Goal: Task Accomplishment & Management: Use online tool/utility

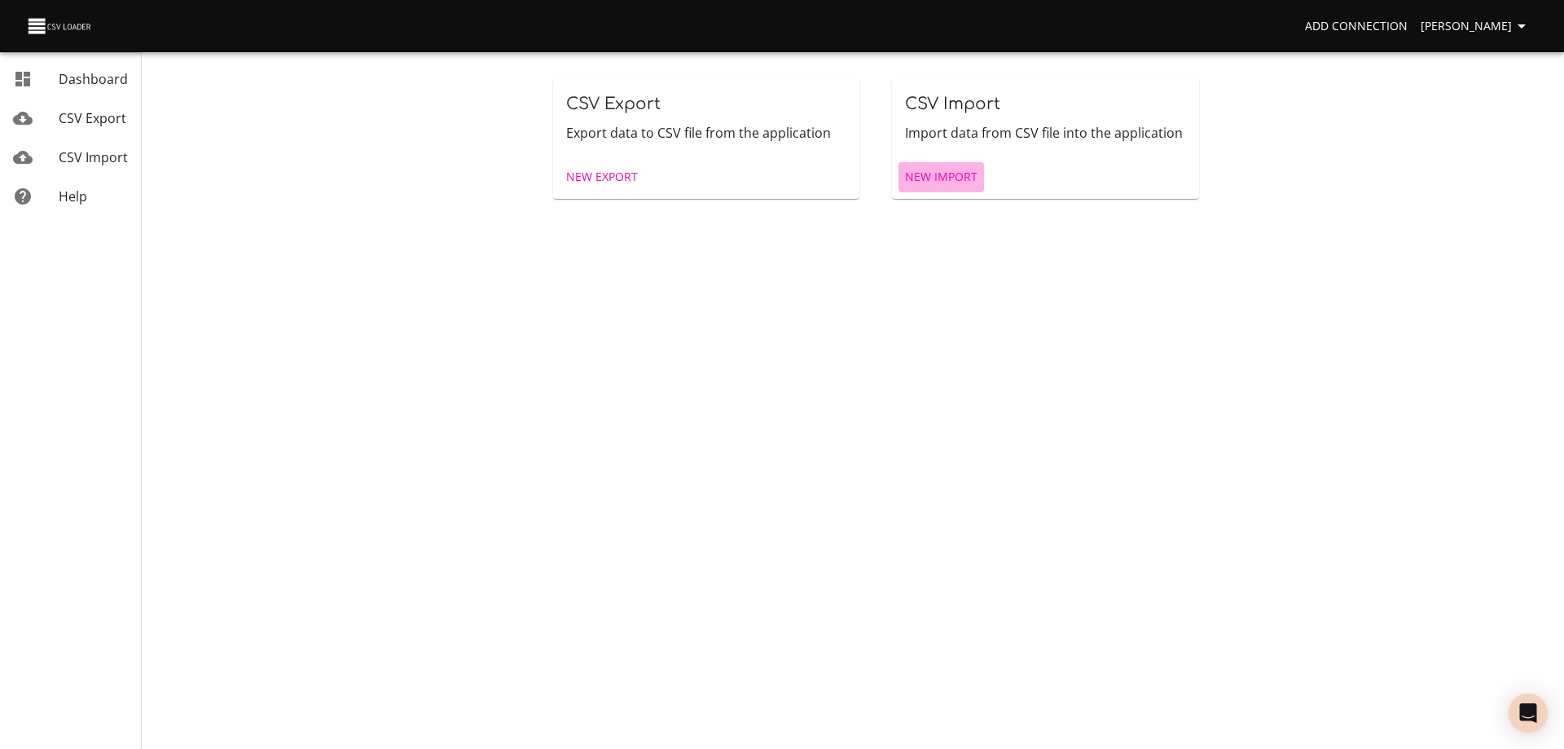
click at [955, 178] on span "New Import" at bounding box center [941, 177] width 72 height 20
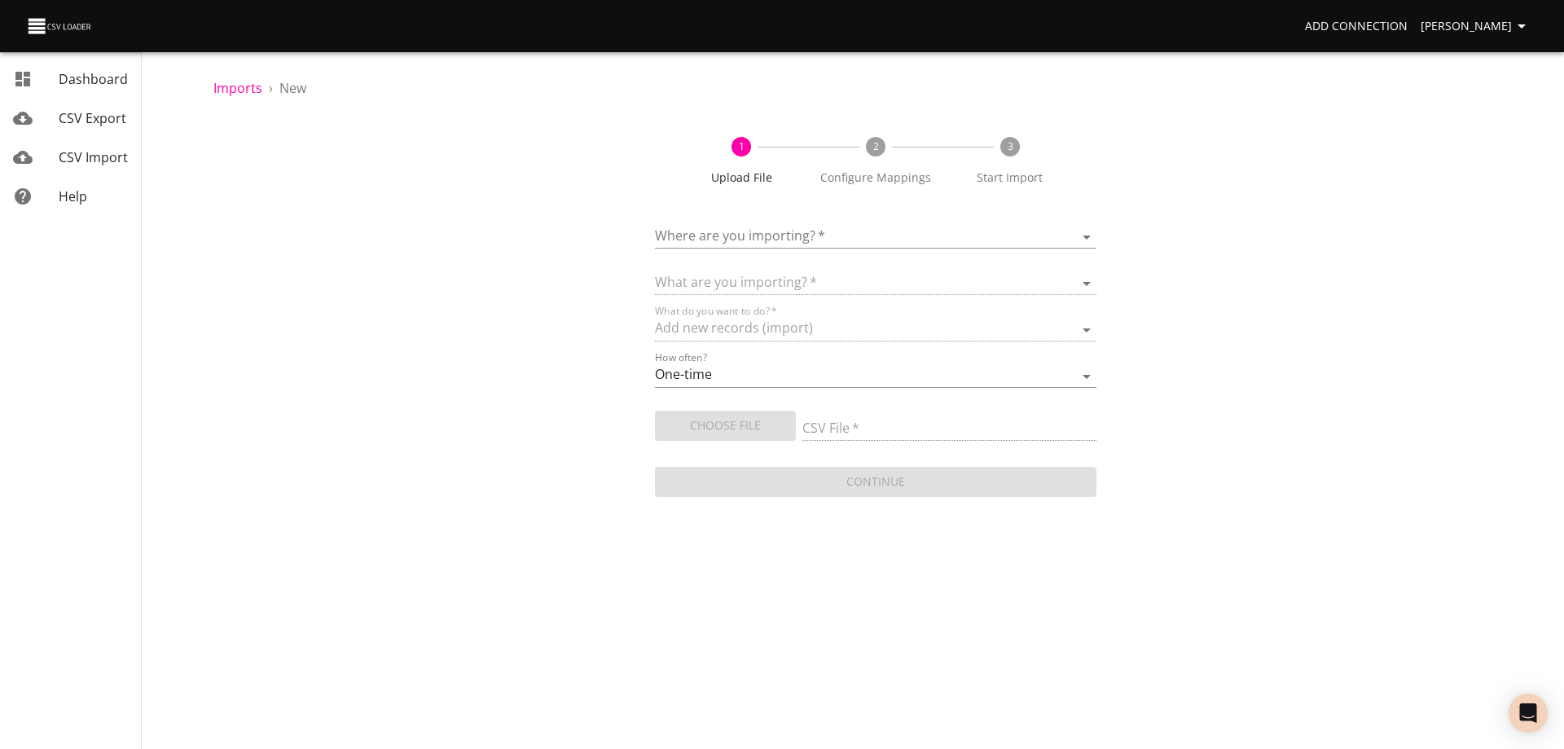
click at [839, 239] on body "Add Connection [PERSON_NAME] Dashboard CSV Export CSV Import Help Imports › New…" at bounding box center [782, 374] width 1564 height 749
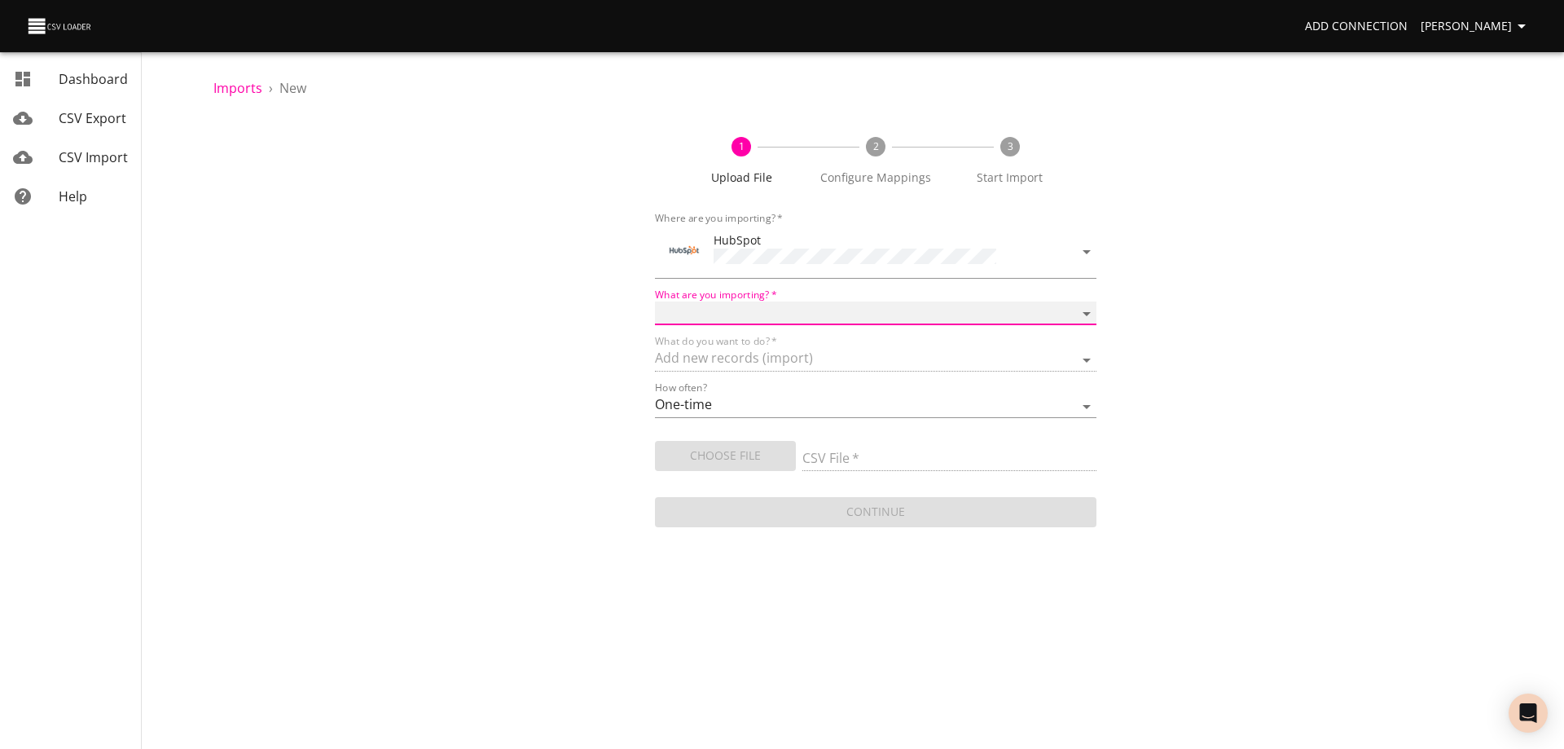
click at [832, 308] on select "Calls Companies Contacts Deals Emails Line items Meetings Notes Products Tasks …" at bounding box center [875, 313] width 441 height 24
select select "contacts"
click at [655, 301] on select "Calls Companies Contacts Deals Emails Line items Meetings Notes Products Tasks …" at bounding box center [875, 313] width 441 height 24
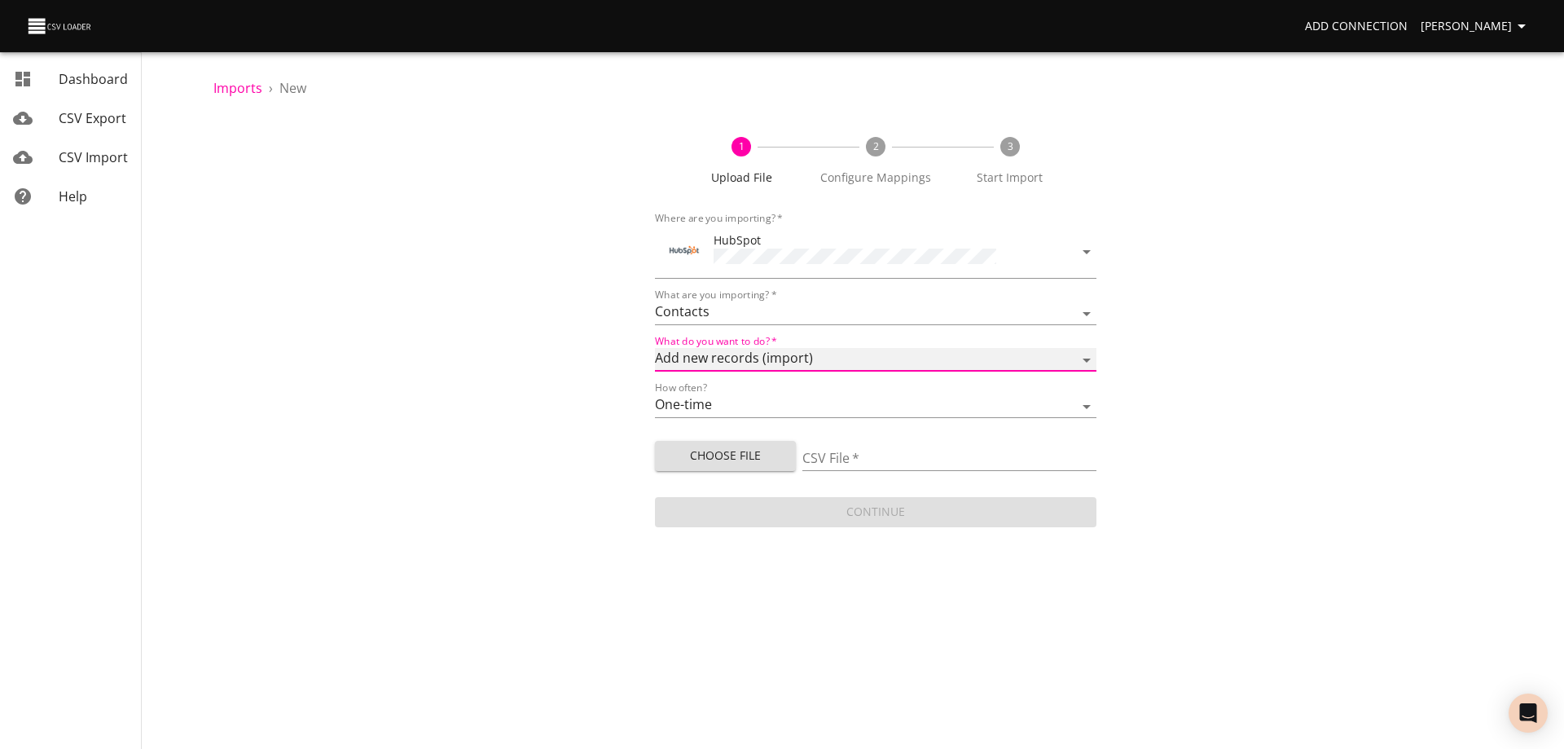
click at [1073, 354] on select "Add new records (import) Update existing records (update) Add new and update ex…" at bounding box center [875, 360] width 441 height 24
select select "upsert"
click at [655, 348] on select "Add new records (import) Update existing records (update) Add new and update ex…" at bounding box center [875, 360] width 441 height 24
click at [1067, 396] on select "One-time Auto import" at bounding box center [875, 406] width 441 height 24
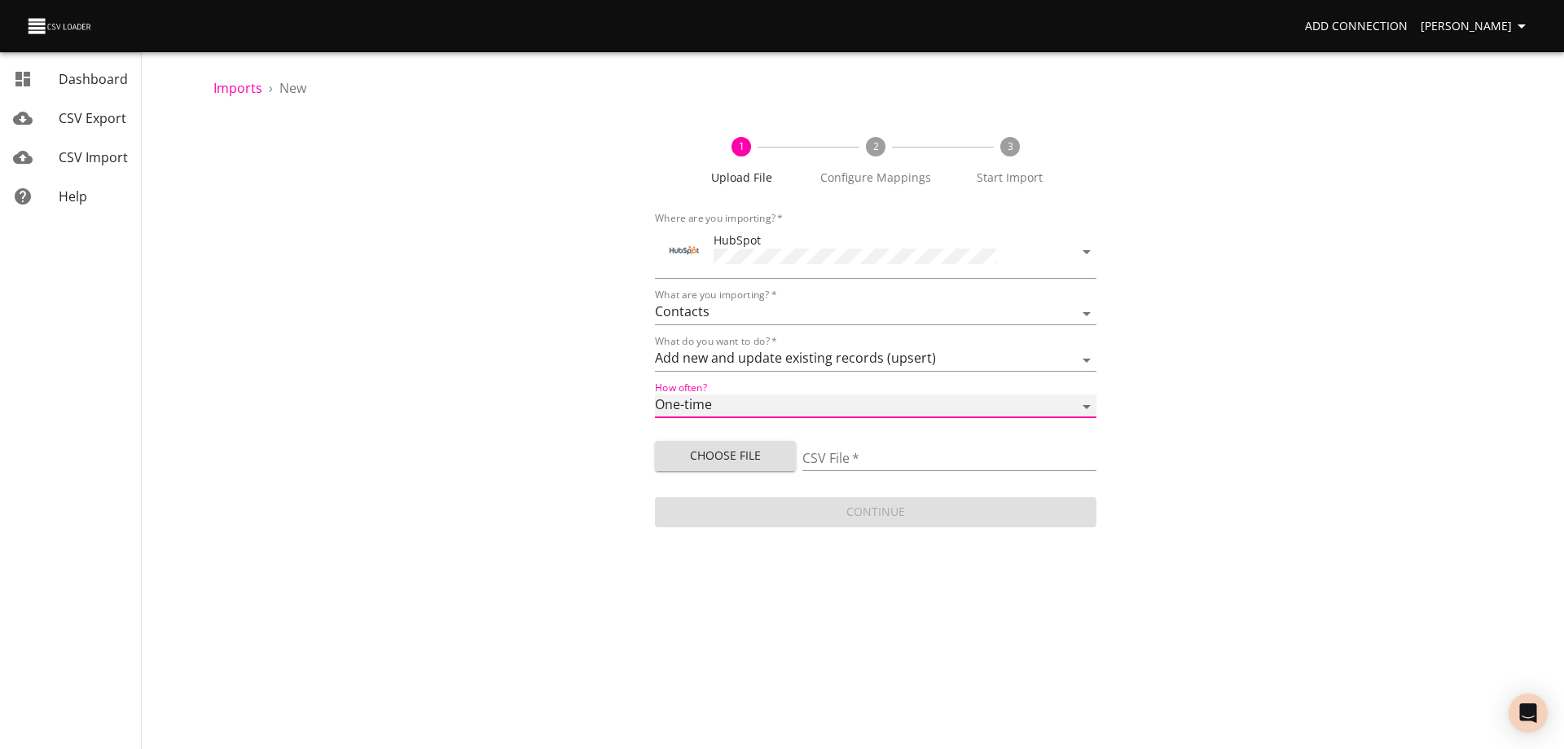
click at [1067, 399] on select "One-time Auto import" at bounding box center [875, 406] width 441 height 24
click at [769, 460] on span "Choose File" at bounding box center [725, 456] width 115 height 20
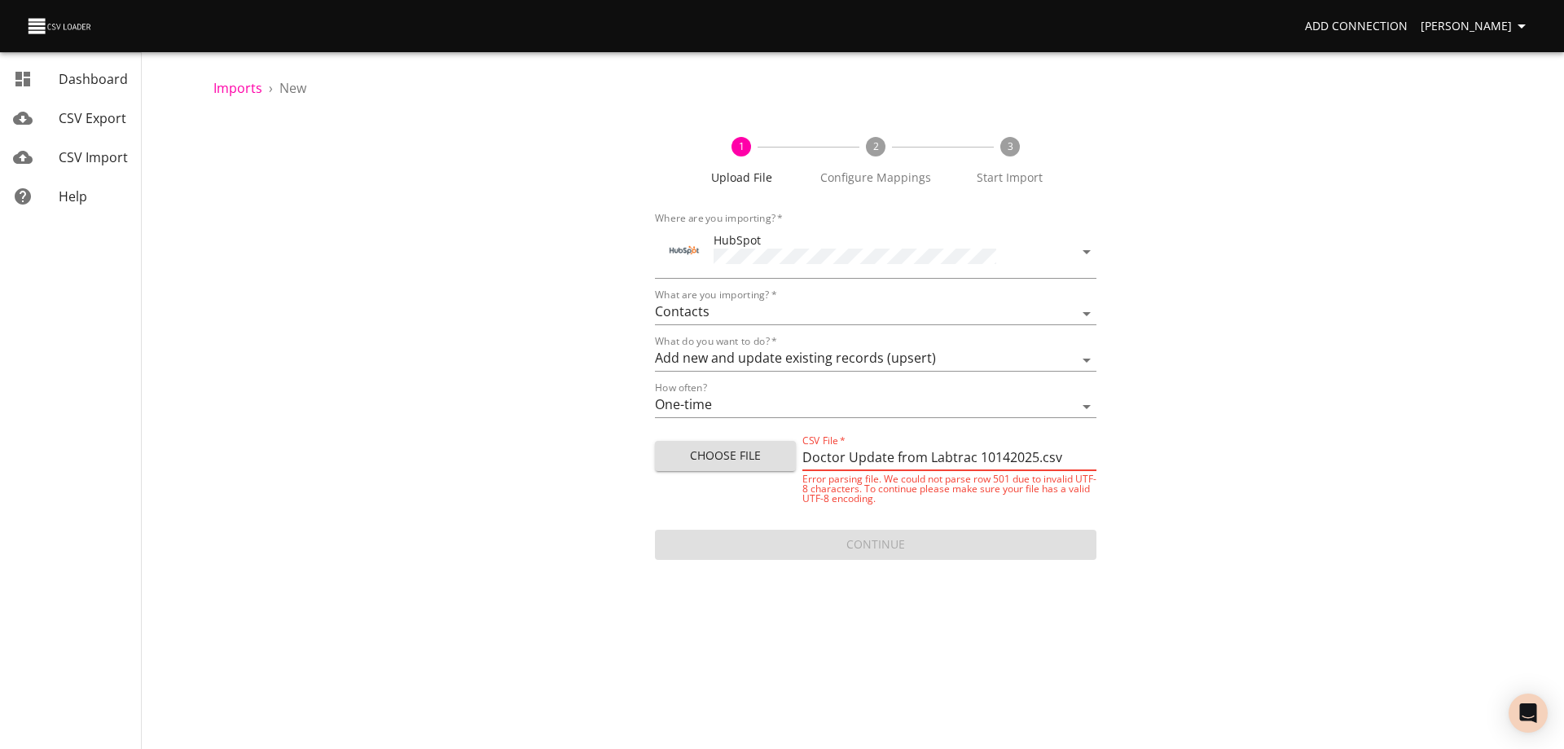
click at [766, 460] on span "Choose File" at bounding box center [725, 456] width 115 height 20
click at [772, 450] on span "Choose File" at bounding box center [725, 456] width 115 height 20
click at [745, 454] on span "Choose File" at bounding box center [725, 456] width 115 height 20
type input "Doctor Update from Labtrac 10142025b 500.csv"
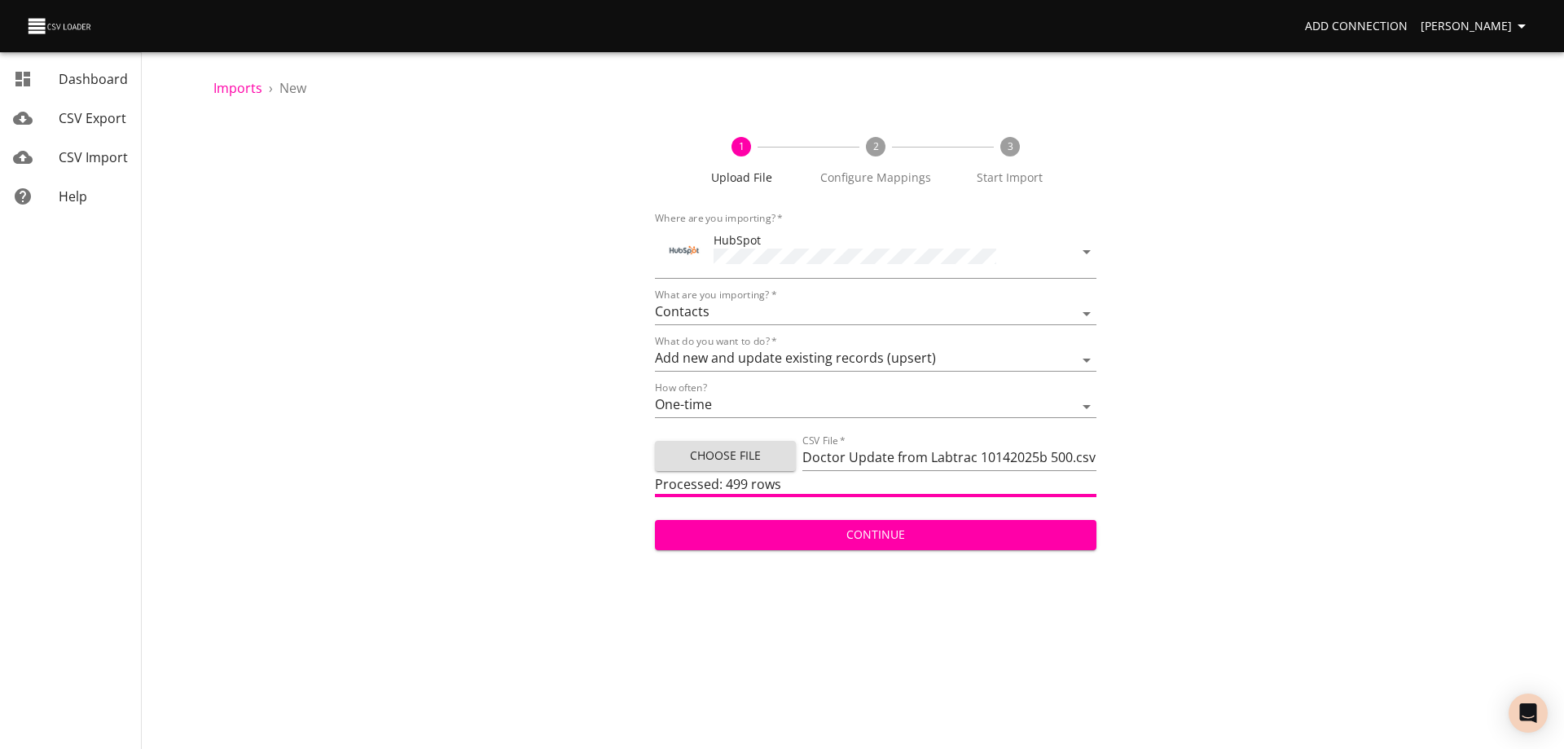
click at [887, 536] on span "Continue" at bounding box center [875, 535] width 415 height 20
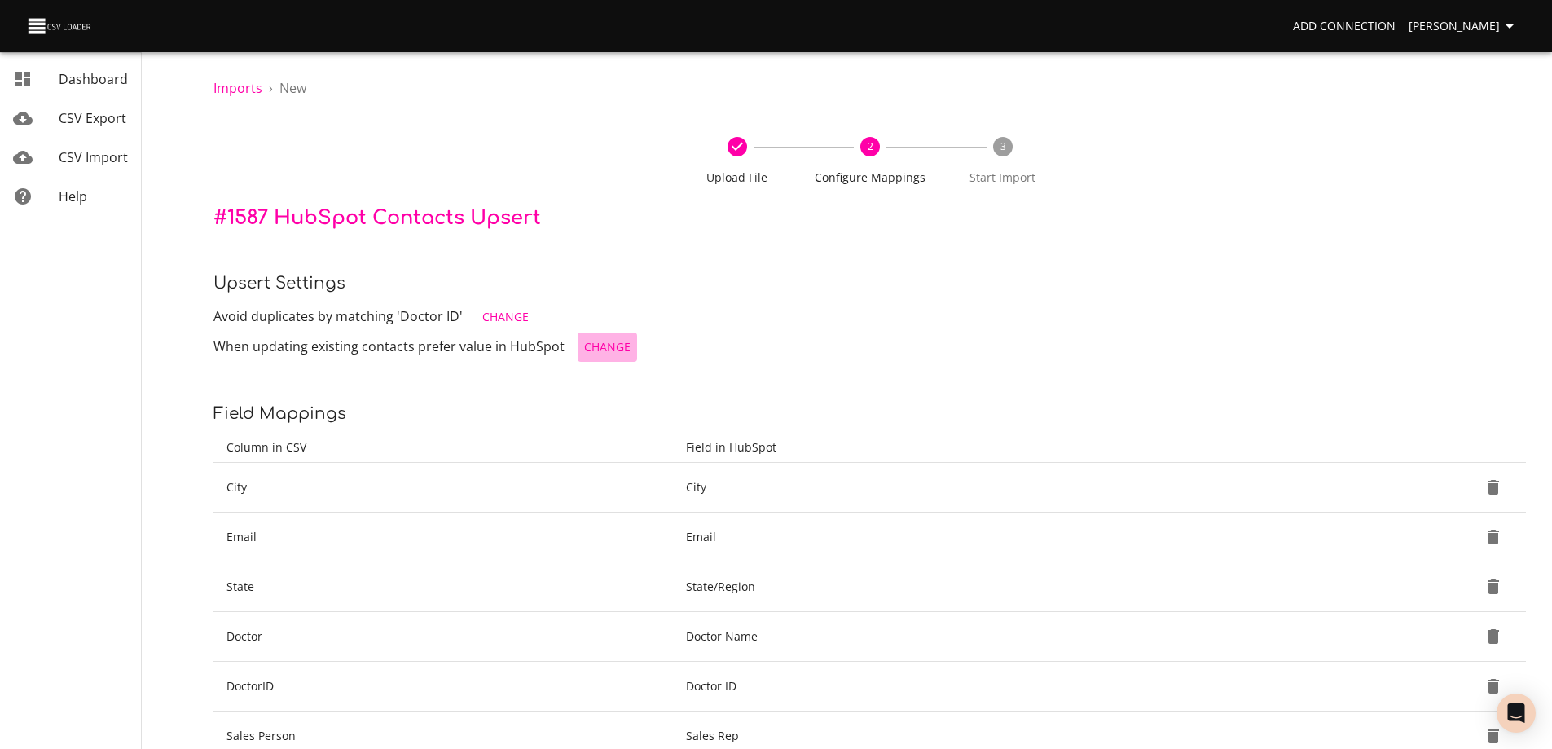
click at [599, 347] on span "Change" at bounding box center [607, 347] width 46 height 20
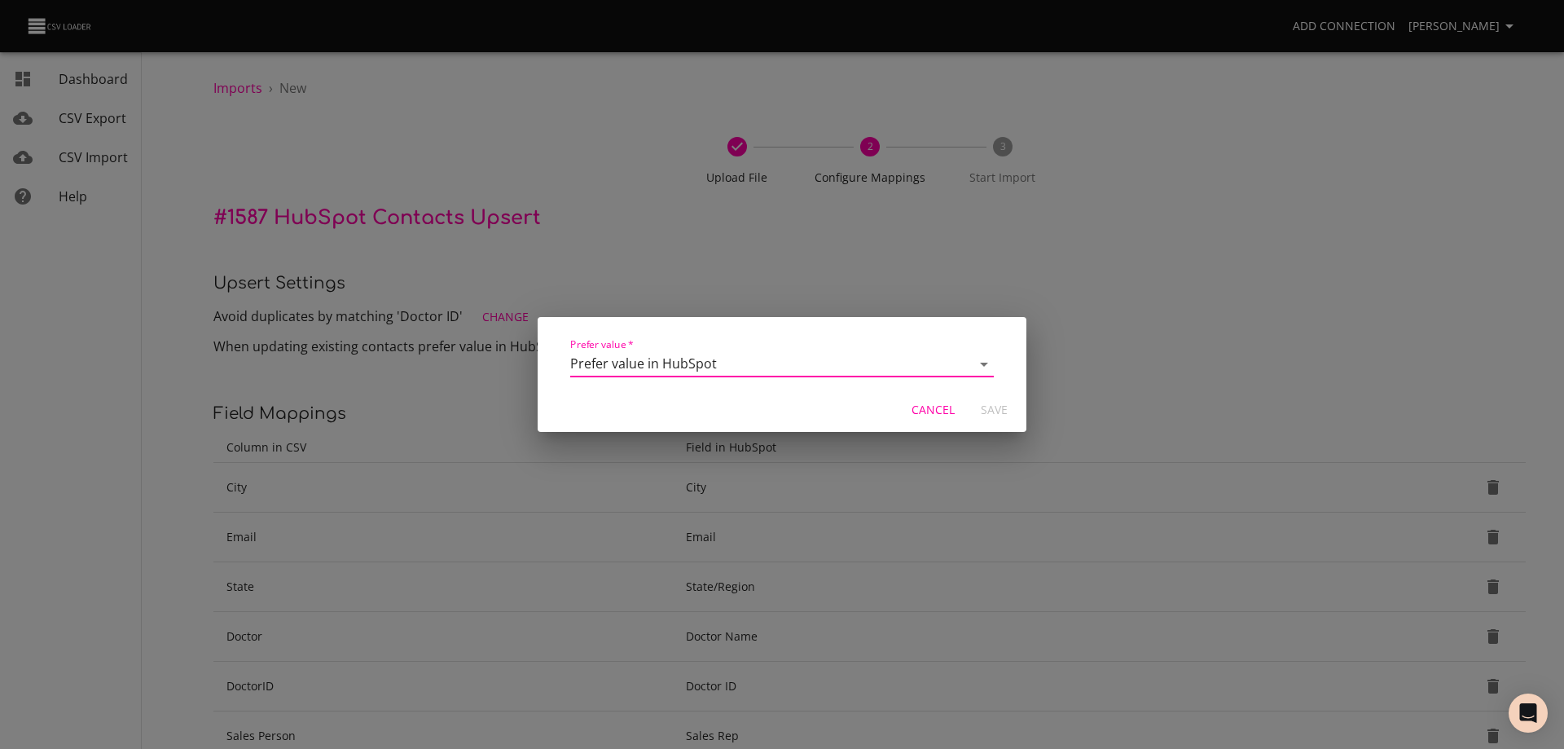
click at [936, 362] on select "Overwrite value in HubSpot Prefer value in HubSpot" at bounding box center [782, 364] width 424 height 26
select select "update_by_non_blank"
click at [570, 351] on select "Overwrite value in HubSpot Prefer value in HubSpot" at bounding box center [782, 364] width 424 height 26
click at [993, 406] on span "Save" at bounding box center [993, 410] width 39 height 20
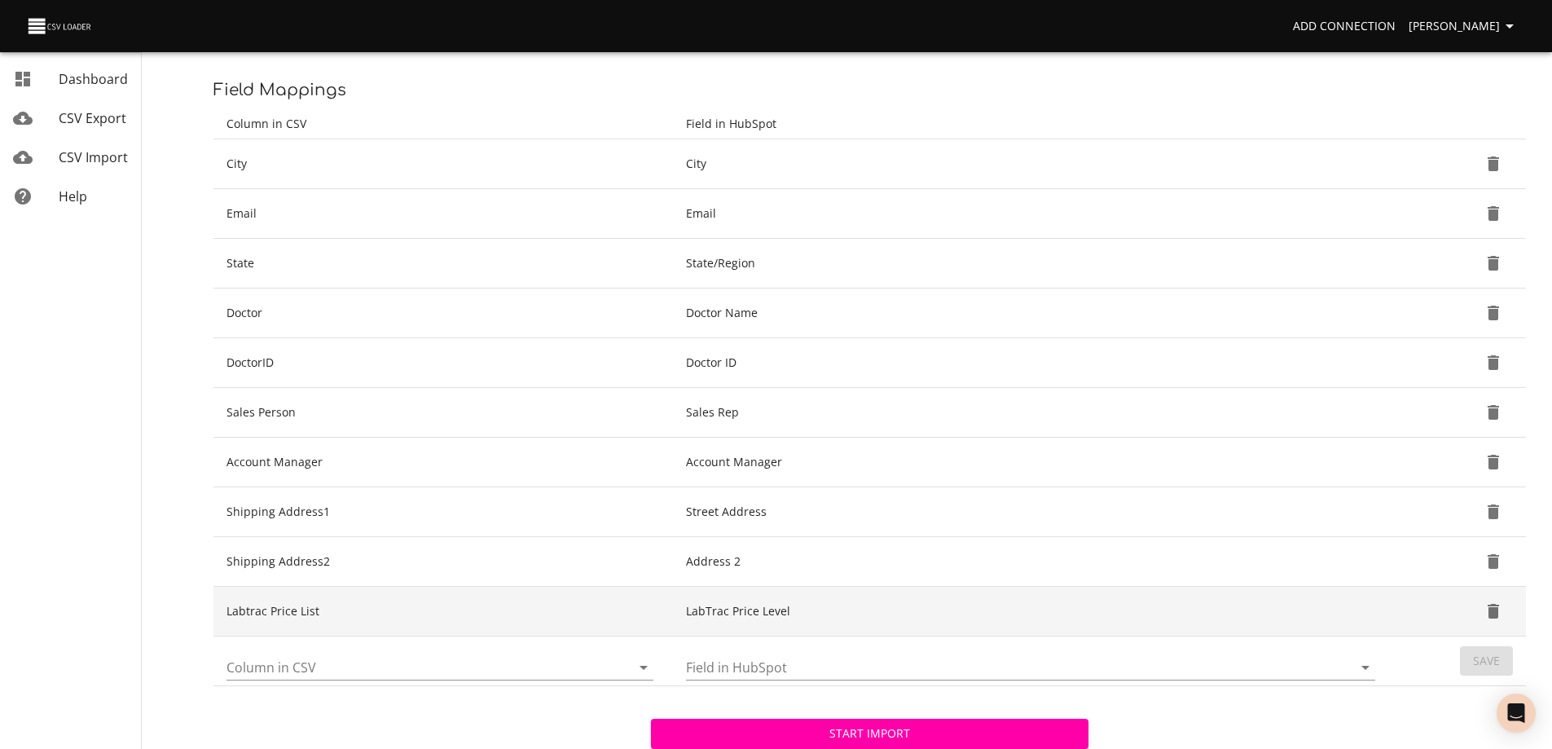
scroll to position [324, 0]
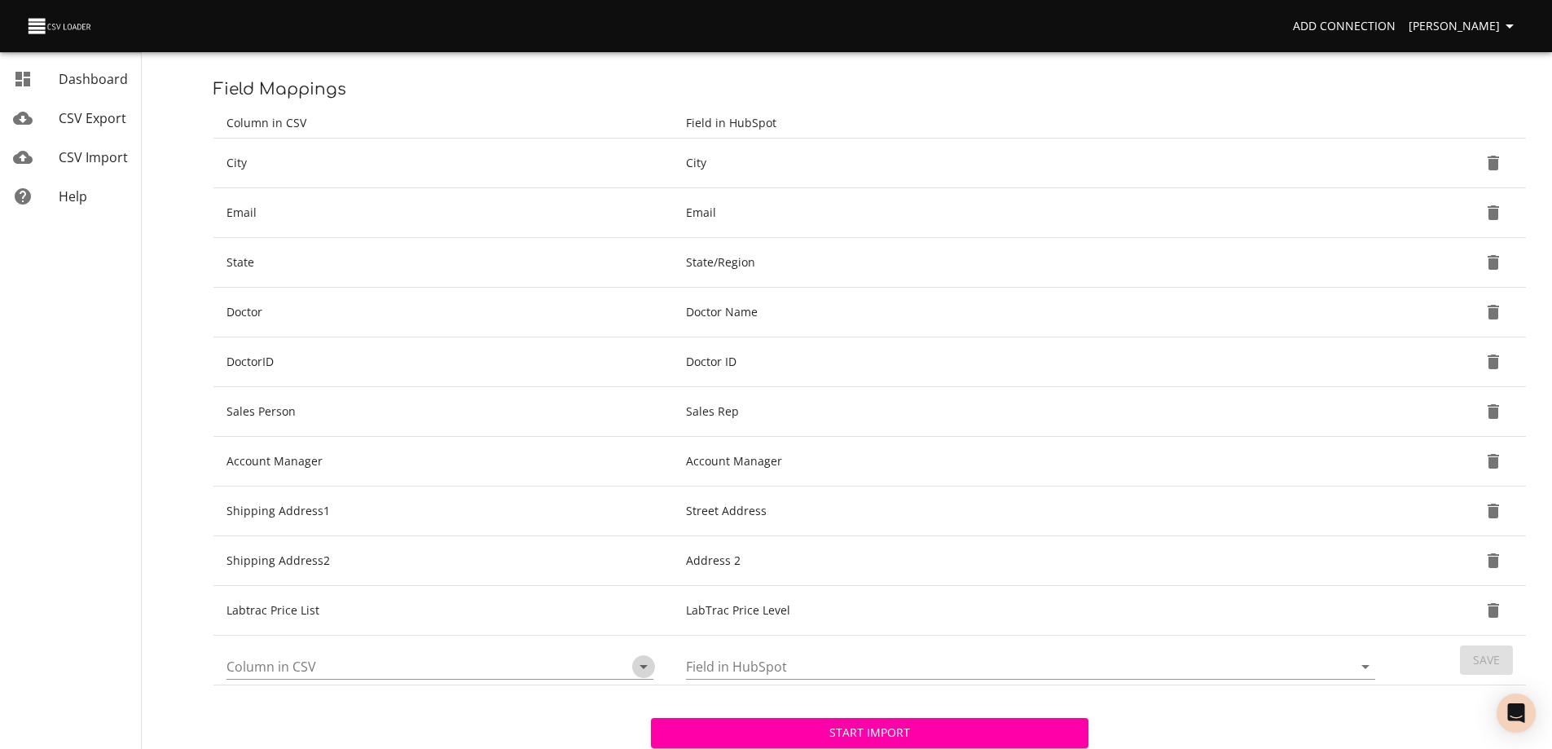
click at [642, 668] on icon "Open" at bounding box center [644, 666] width 20 height 20
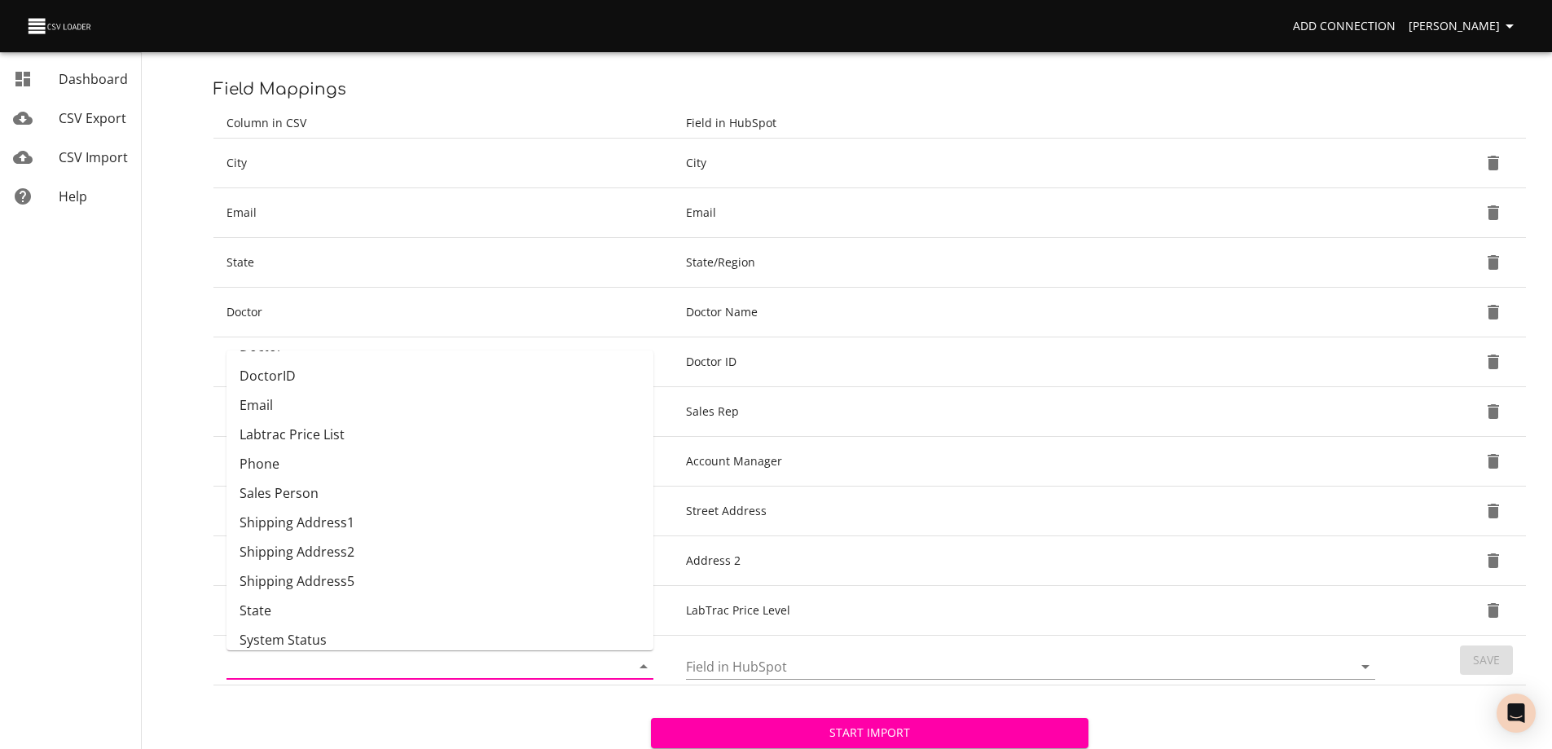
scroll to position [124, 0]
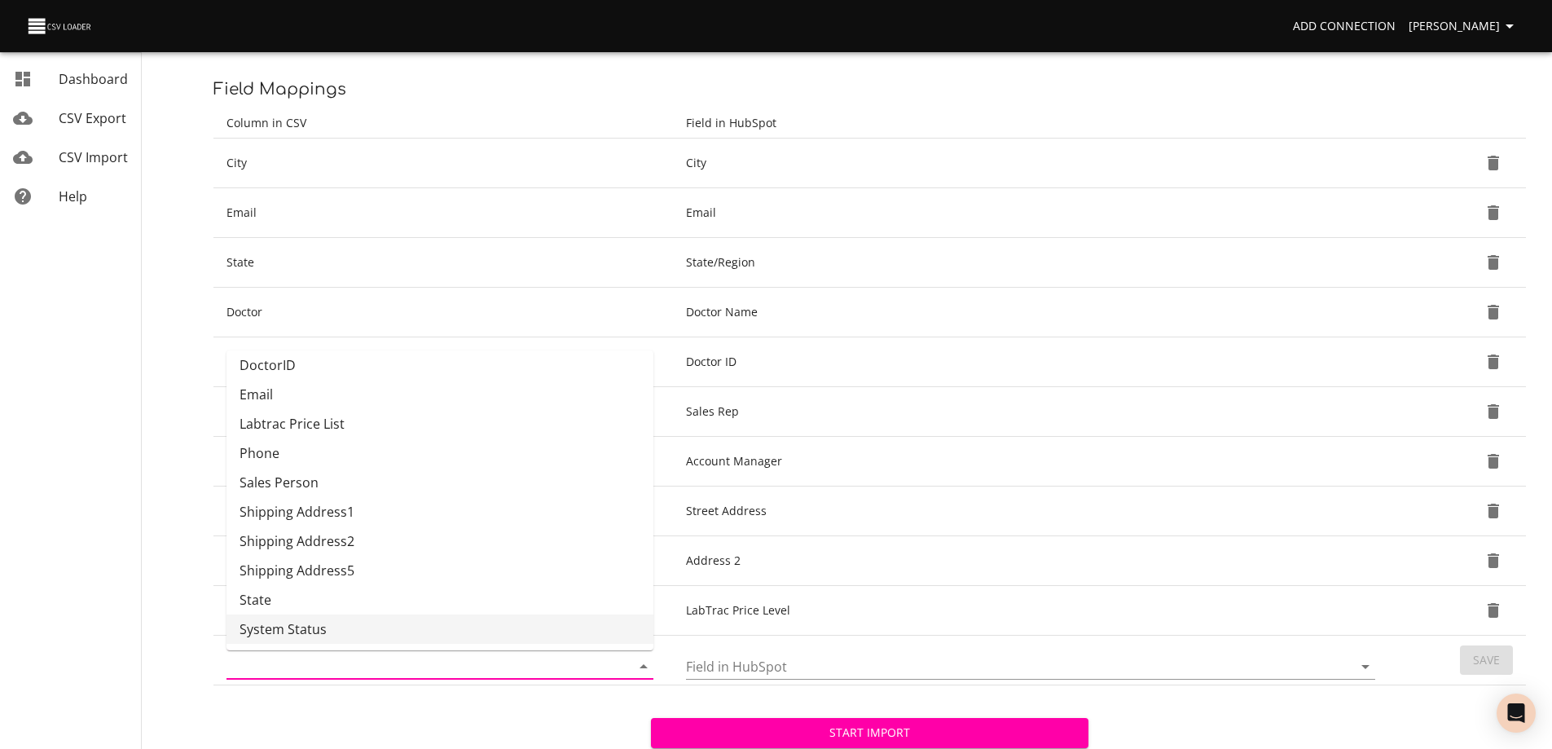
click at [348, 629] on li "System Status" at bounding box center [439, 628] width 427 height 29
type input "System Status"
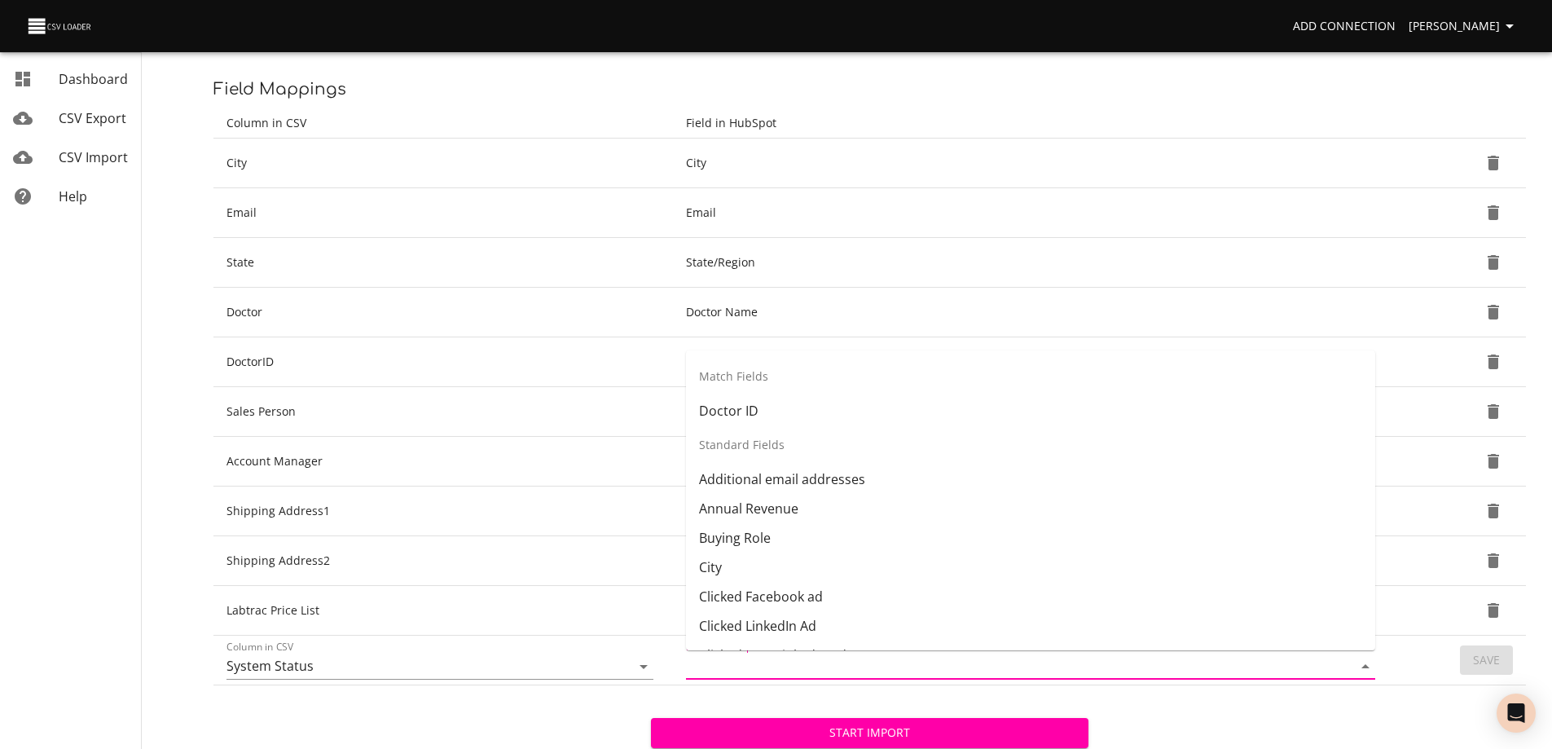
click at [814, 665] on input "Field in HubSpot" at bounding box center [1005, 665] width 639 height 25
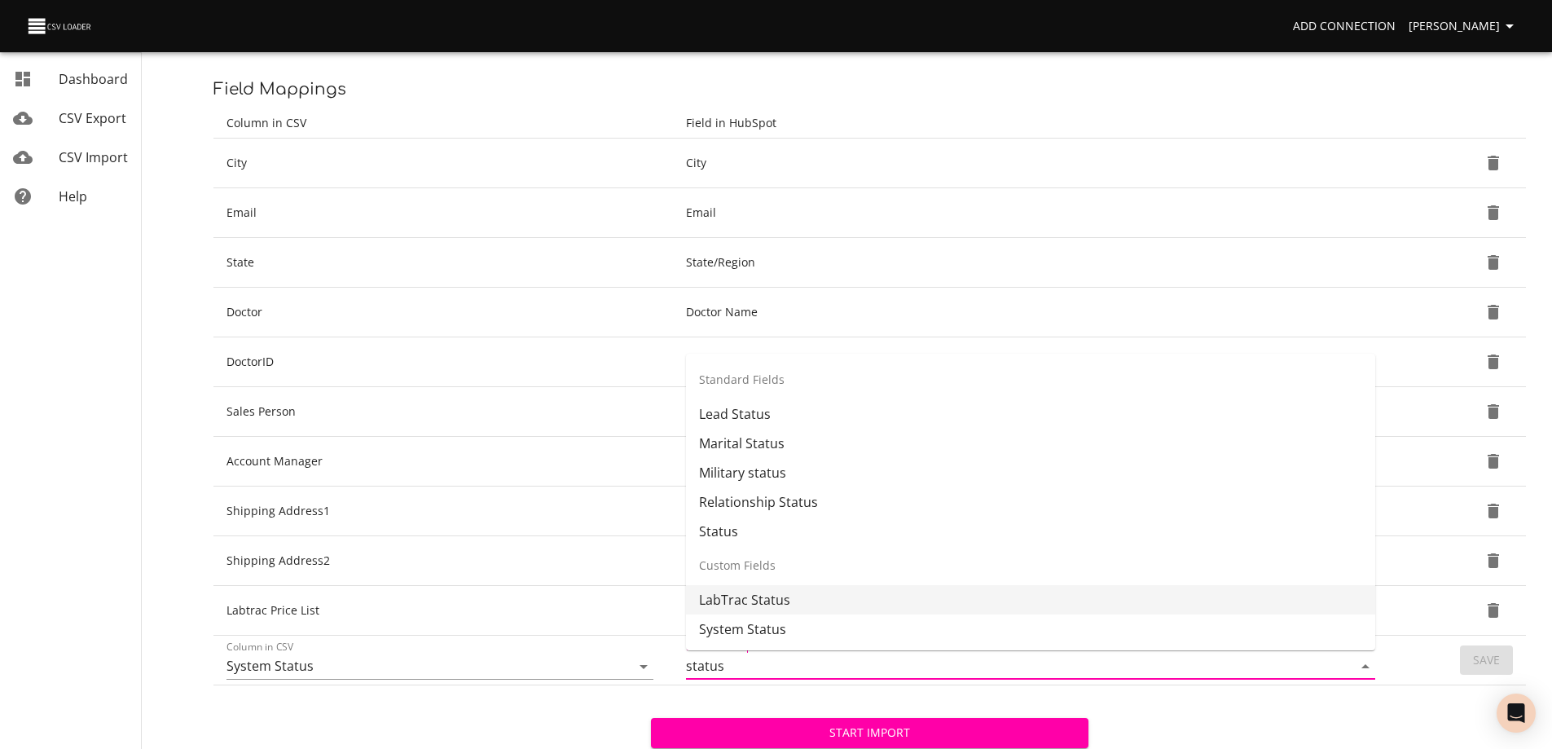
click at [783, 595] on li "LabTrac Status" at bounding box center [1030, 599] width 689 height 29
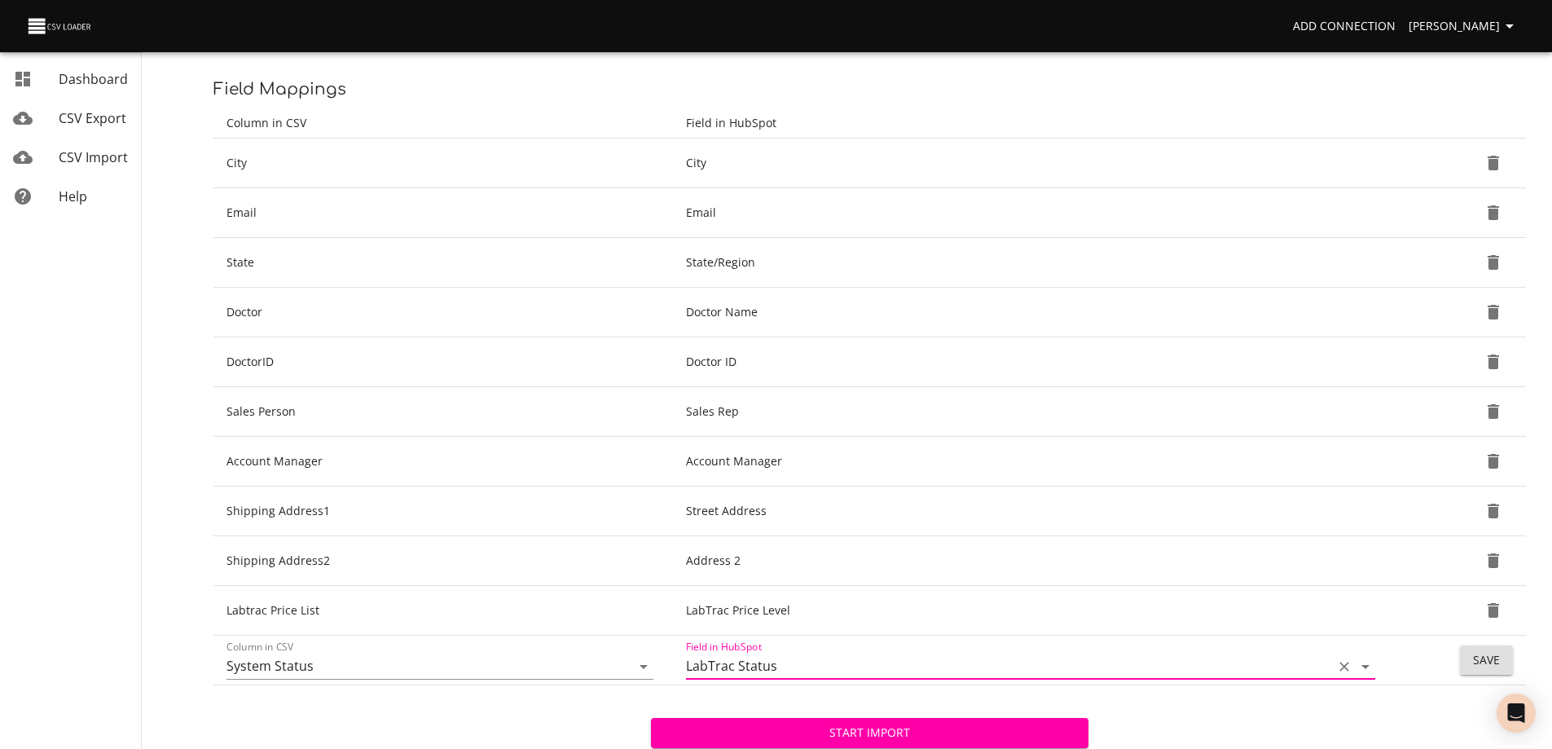
type input "LabTrac Status"
click at [1491, 660] on span "Save" at bounding box center [1486, 660] width 27 height 20
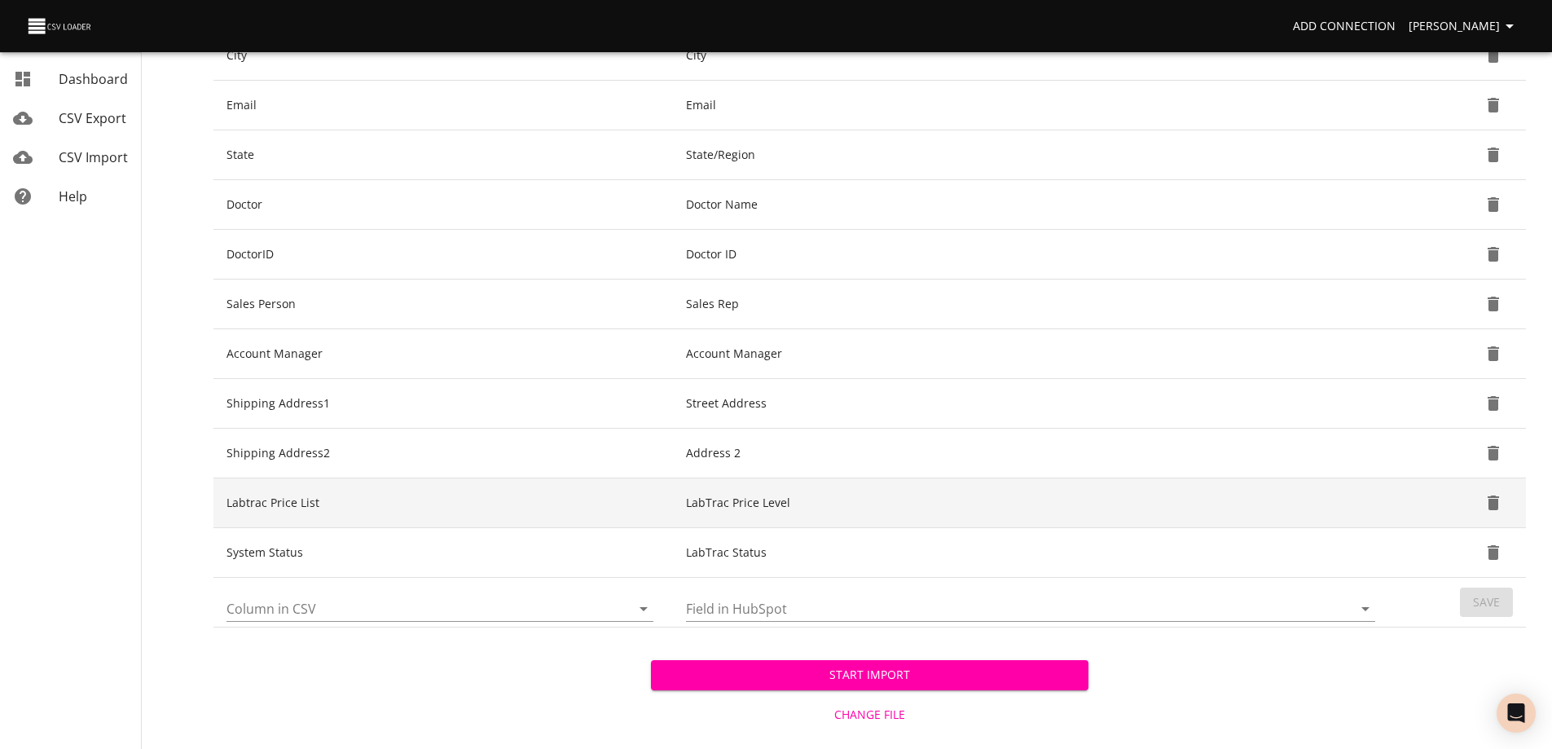
scroll to position [455, 0]
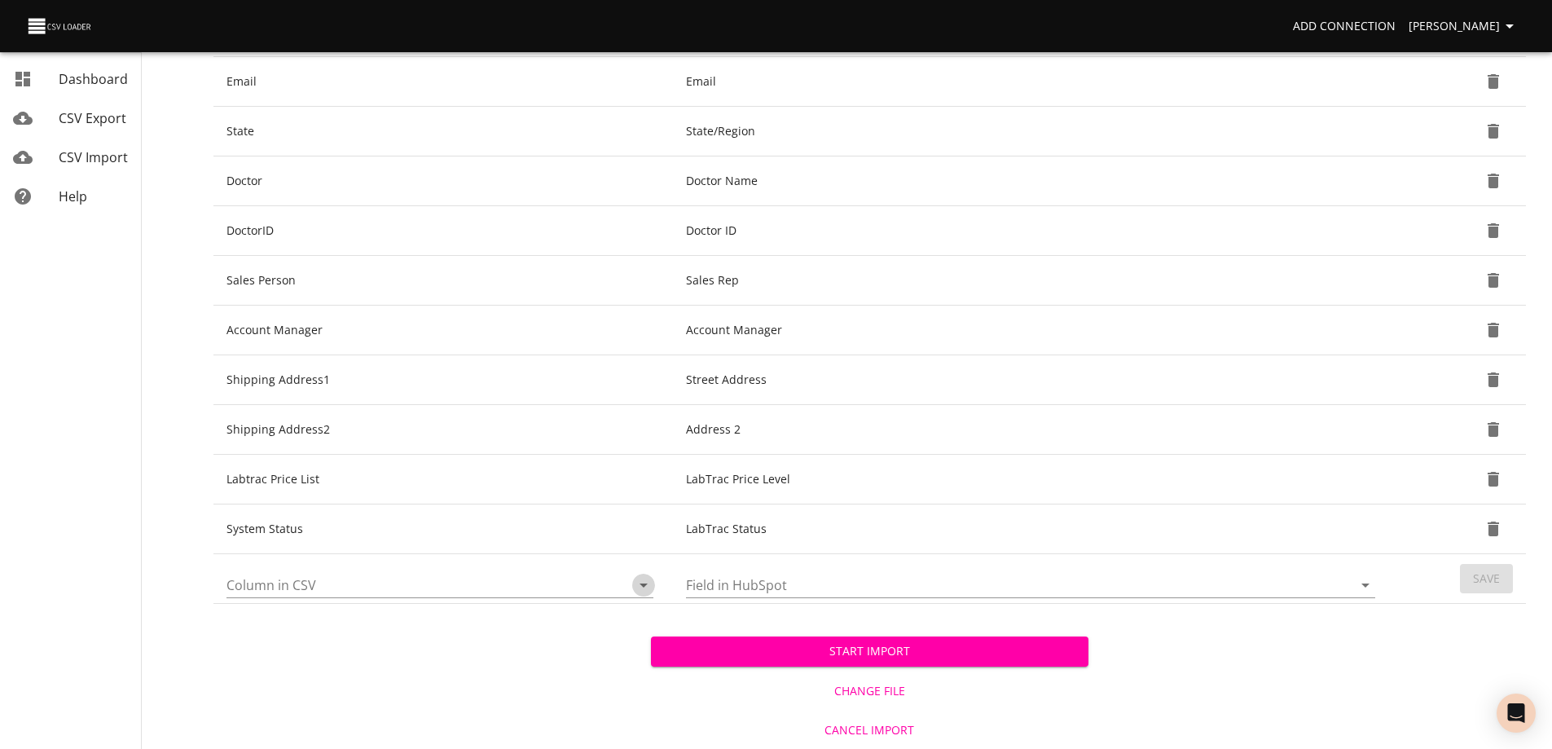
click at [643, 587] on icon "Open" at bounding box center [644, 585] width 20 height 20
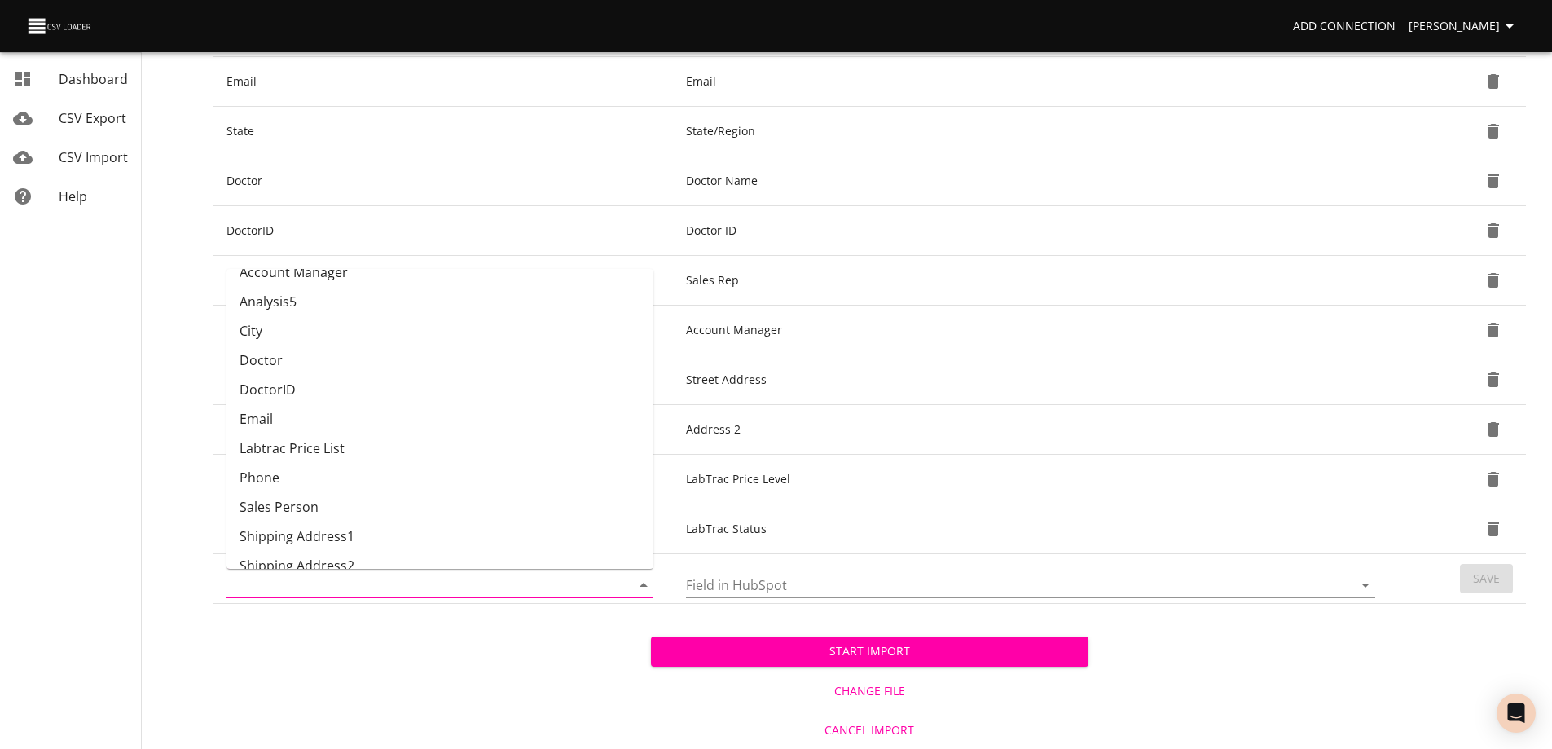
scroll to position [0, 0]
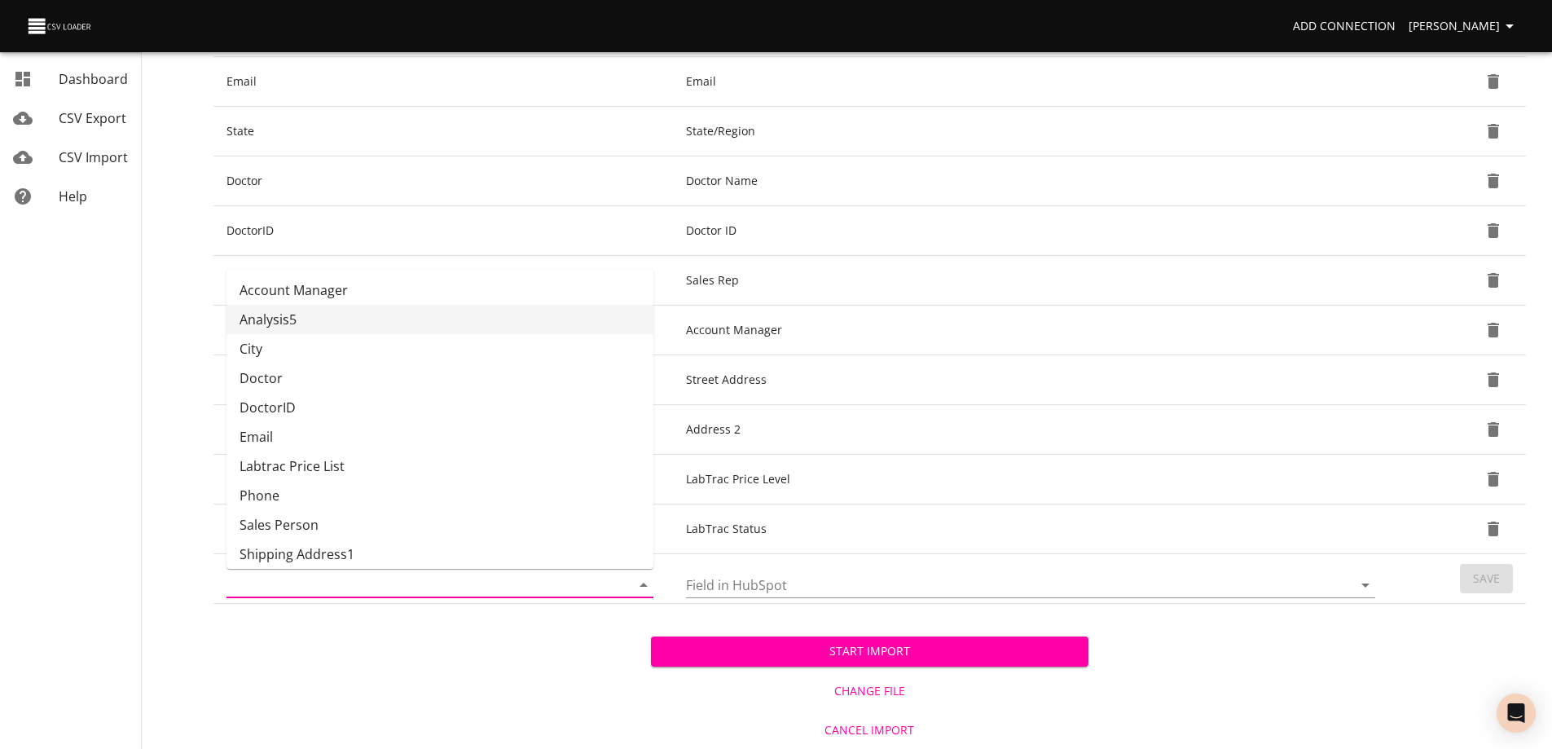
click at [290, 325] on li "Analysis5" at bounding box center [439, 319] width 427 height 29
type input "Analysis5"
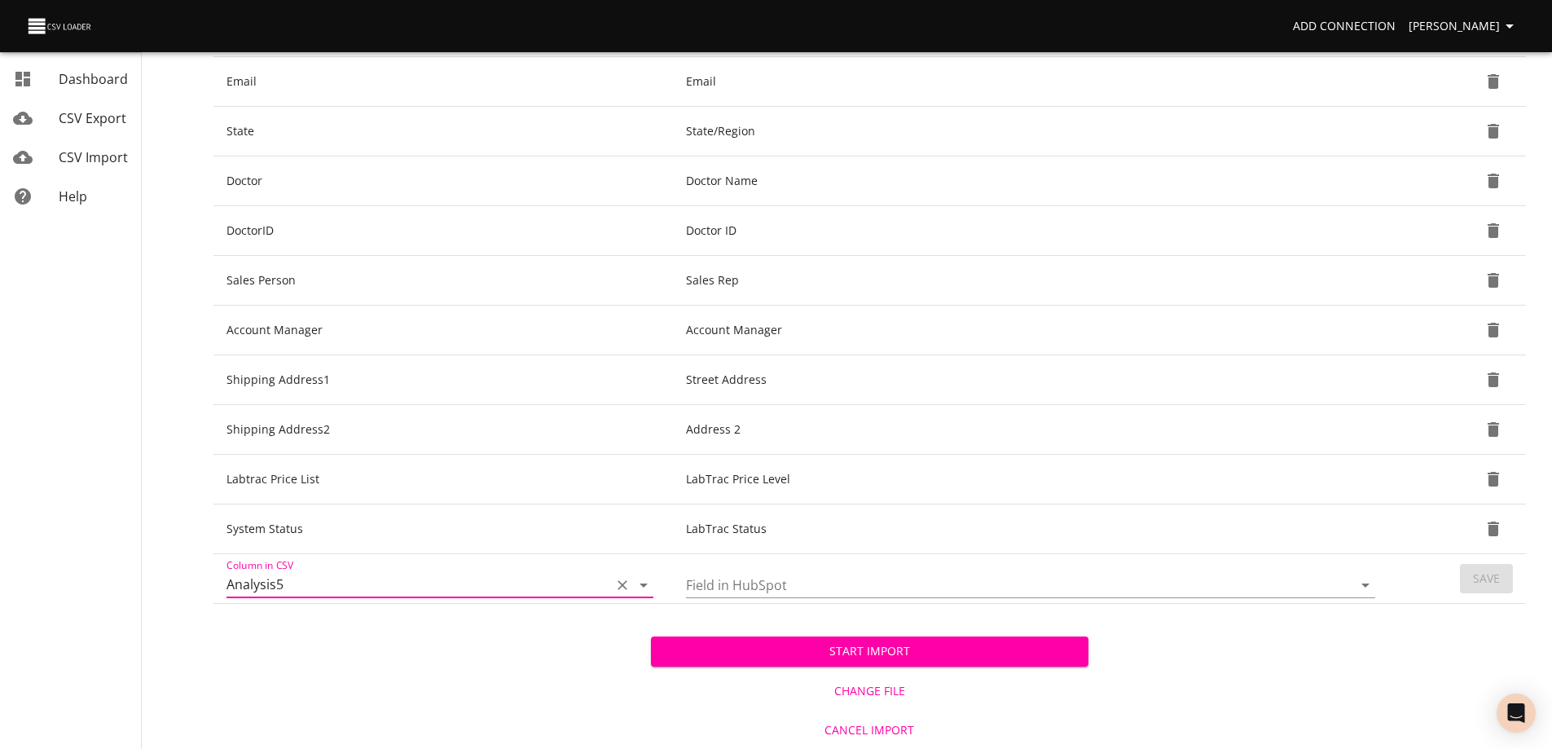
click at [793, 583] on input "Field in HubSpot" at bounding box center [1005, 584] width 639 height 25
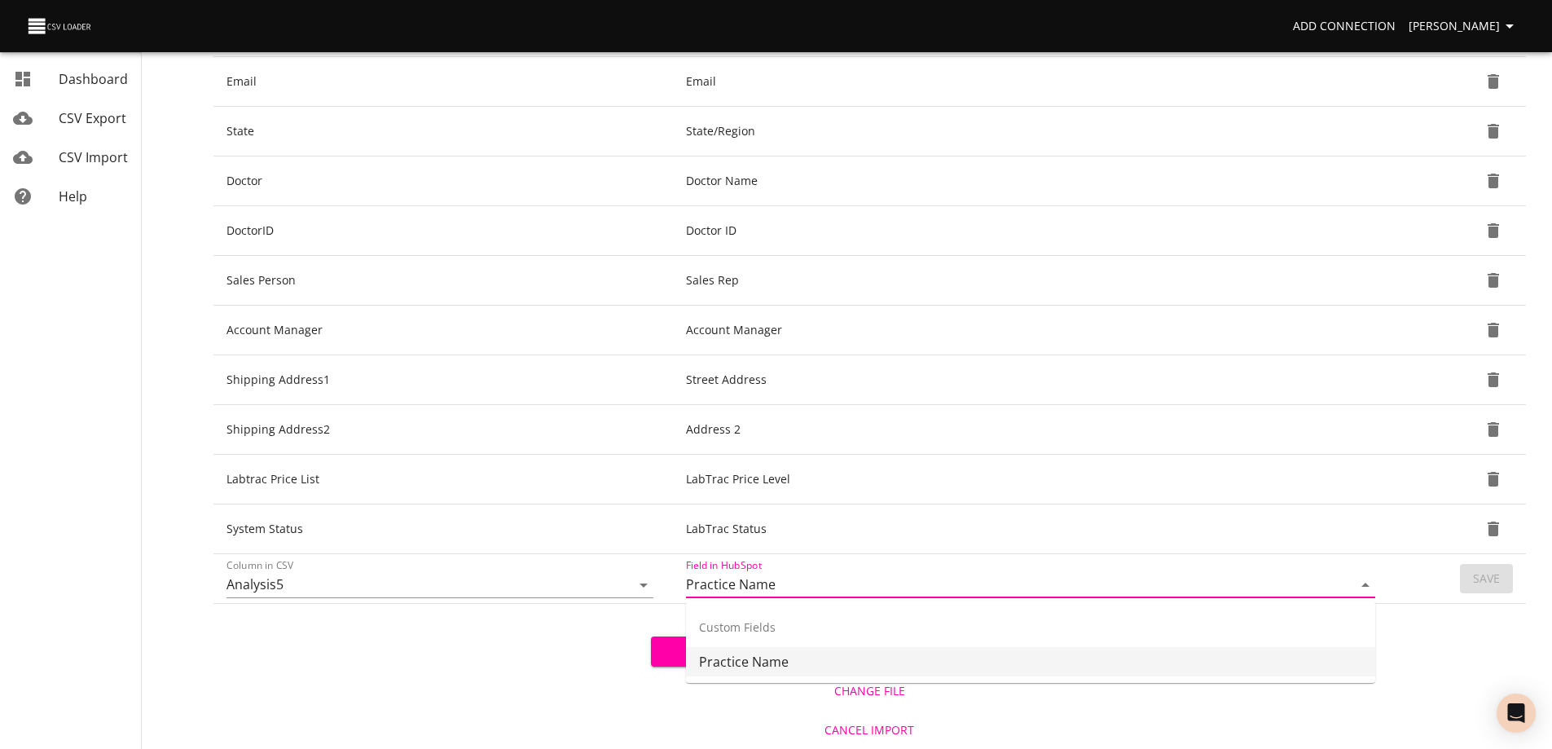
click at [779, 658] on li "Practice Name" at bounding box center [1030, 661] width 689 height 29
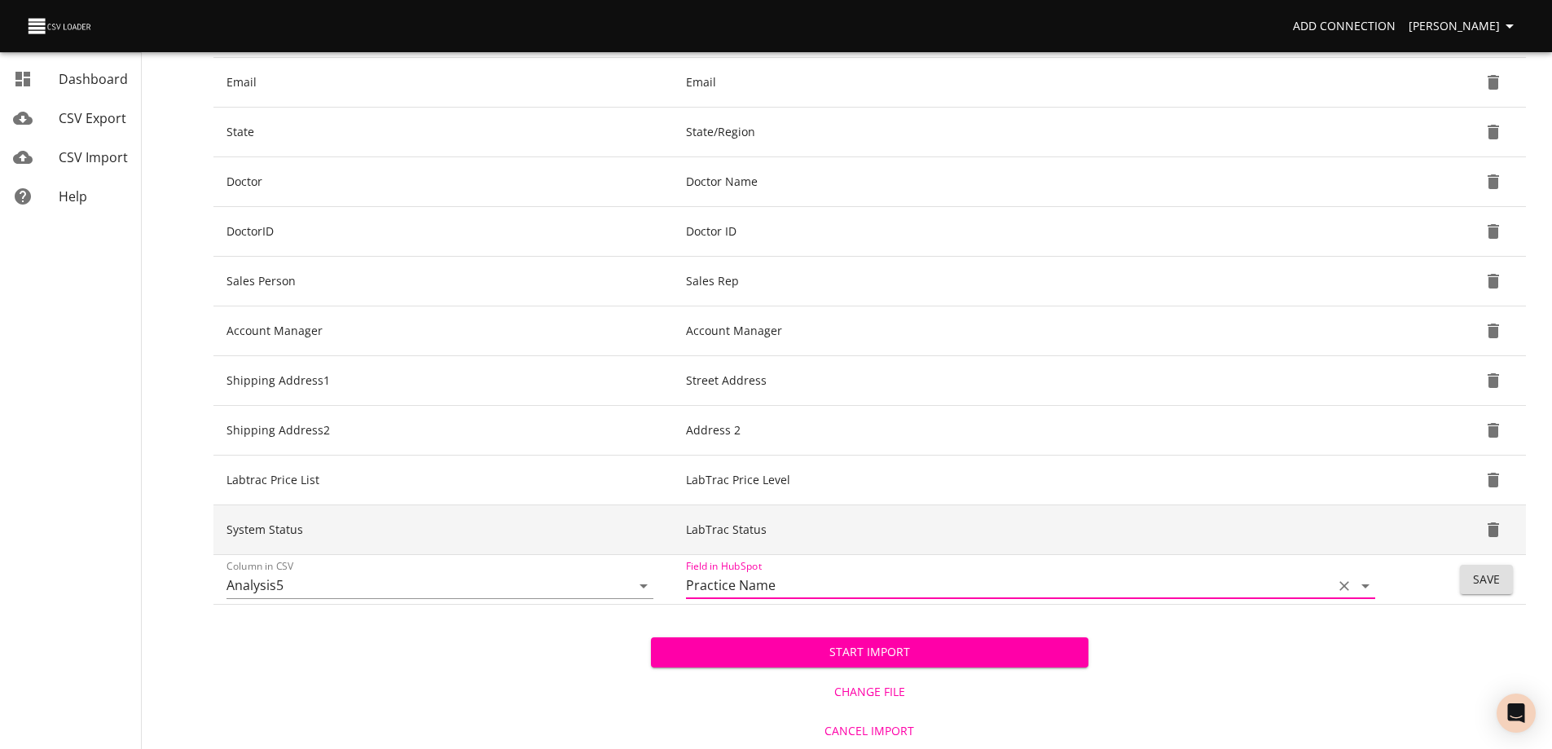
scroll to position [455, 0]
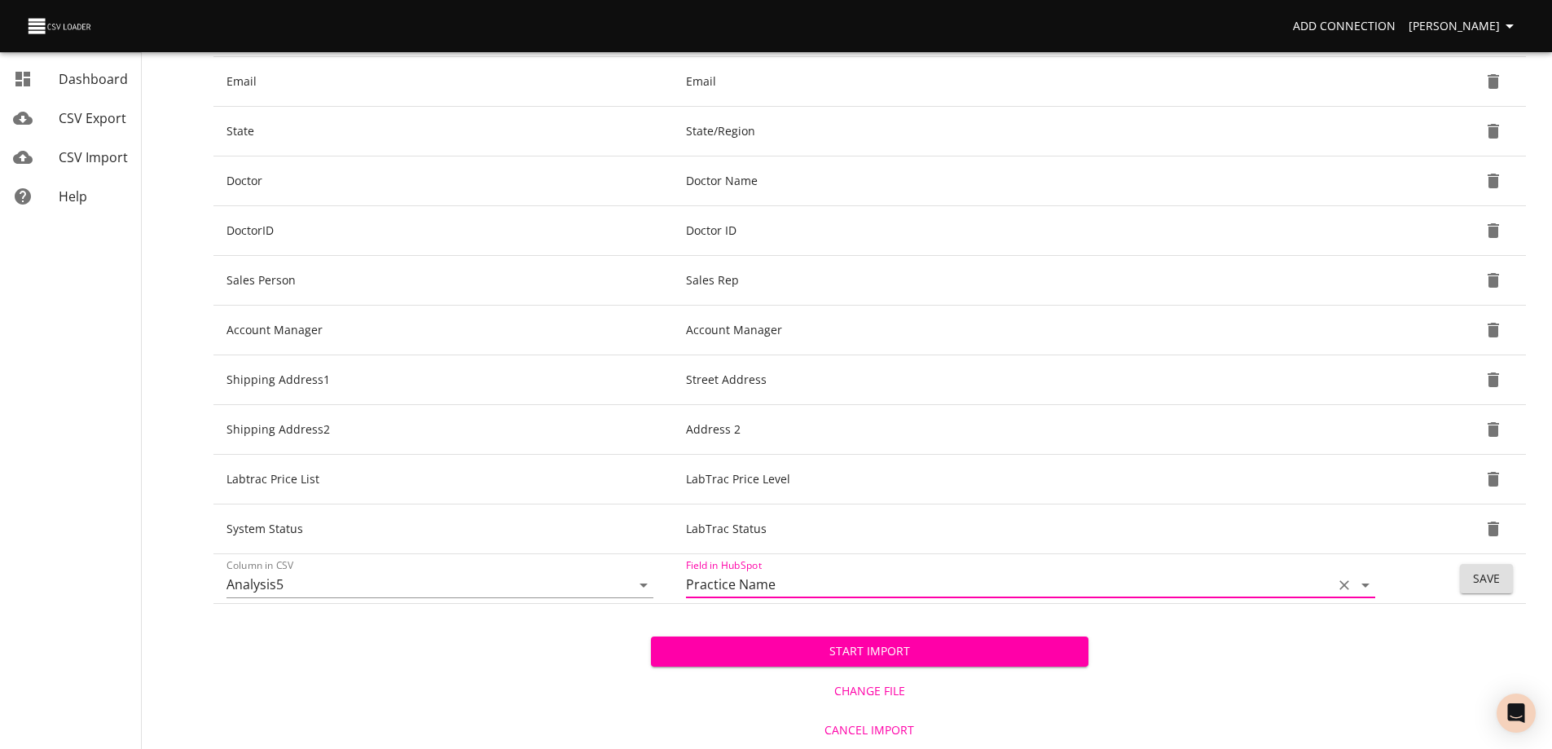
type input "Practice Name"
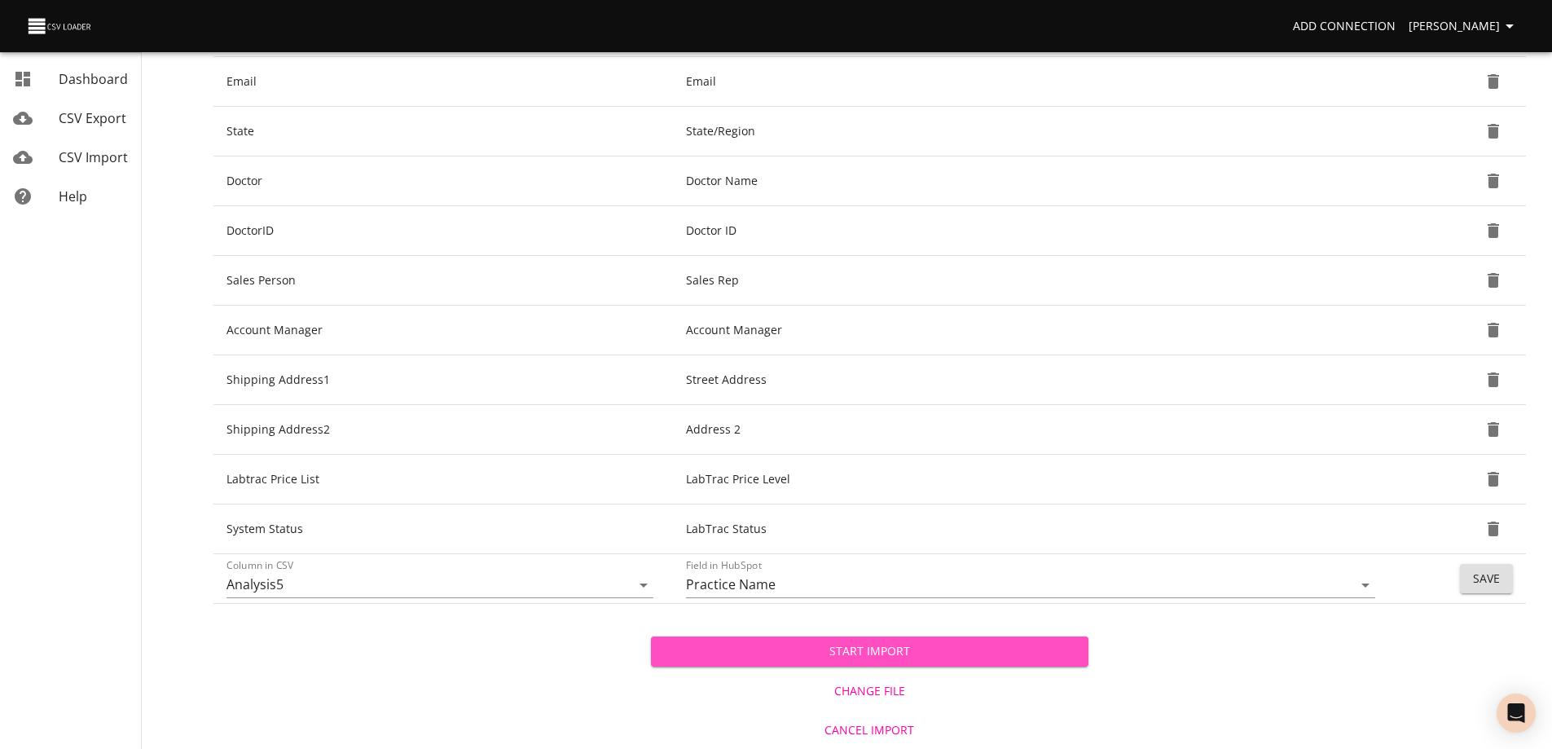
click at [911, 651] on span "Start Import" at bounding box center [869, 651] width 411 height 20
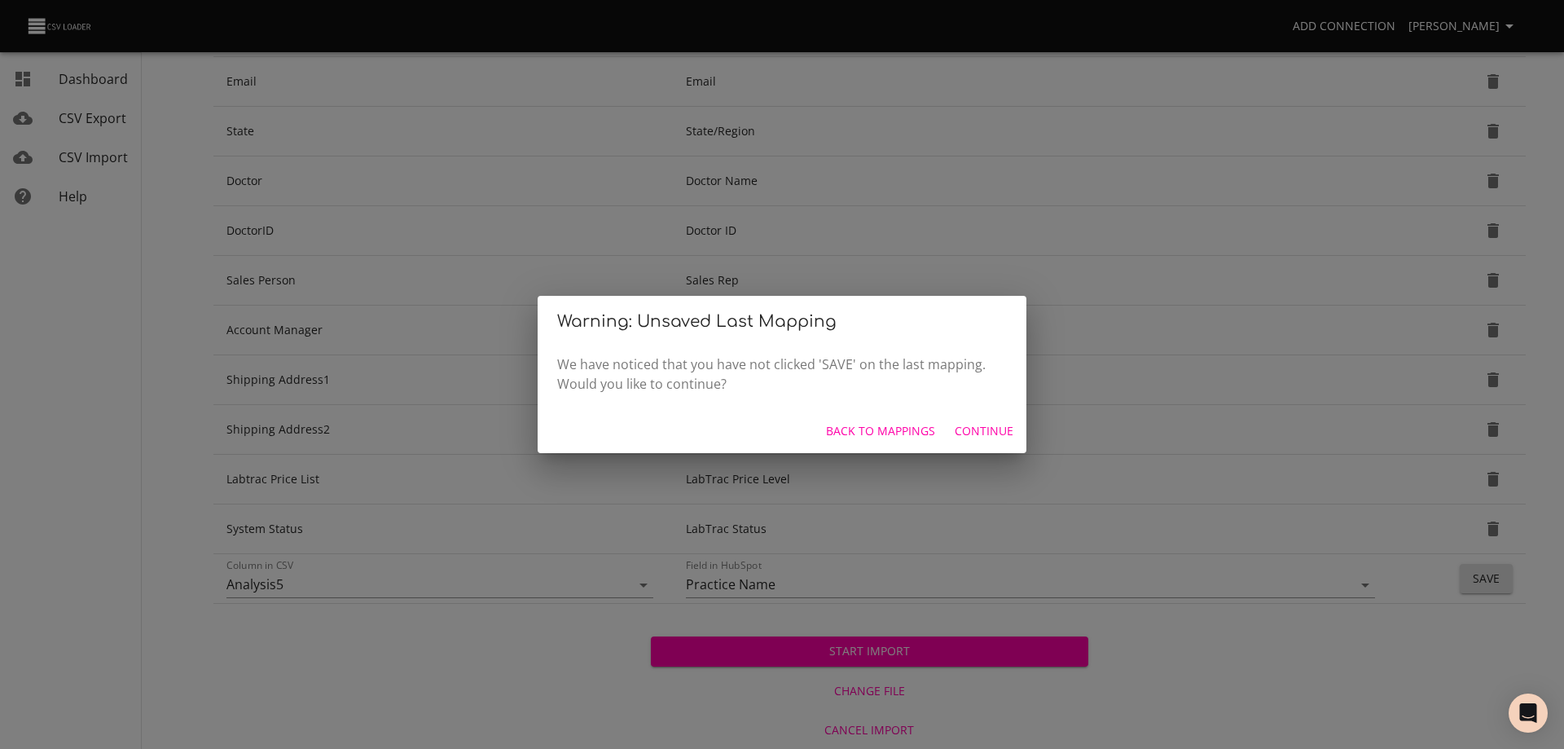
click at [845, 427] on span "Back to mappings" at bounding box center [880, 431] width 109 height 20
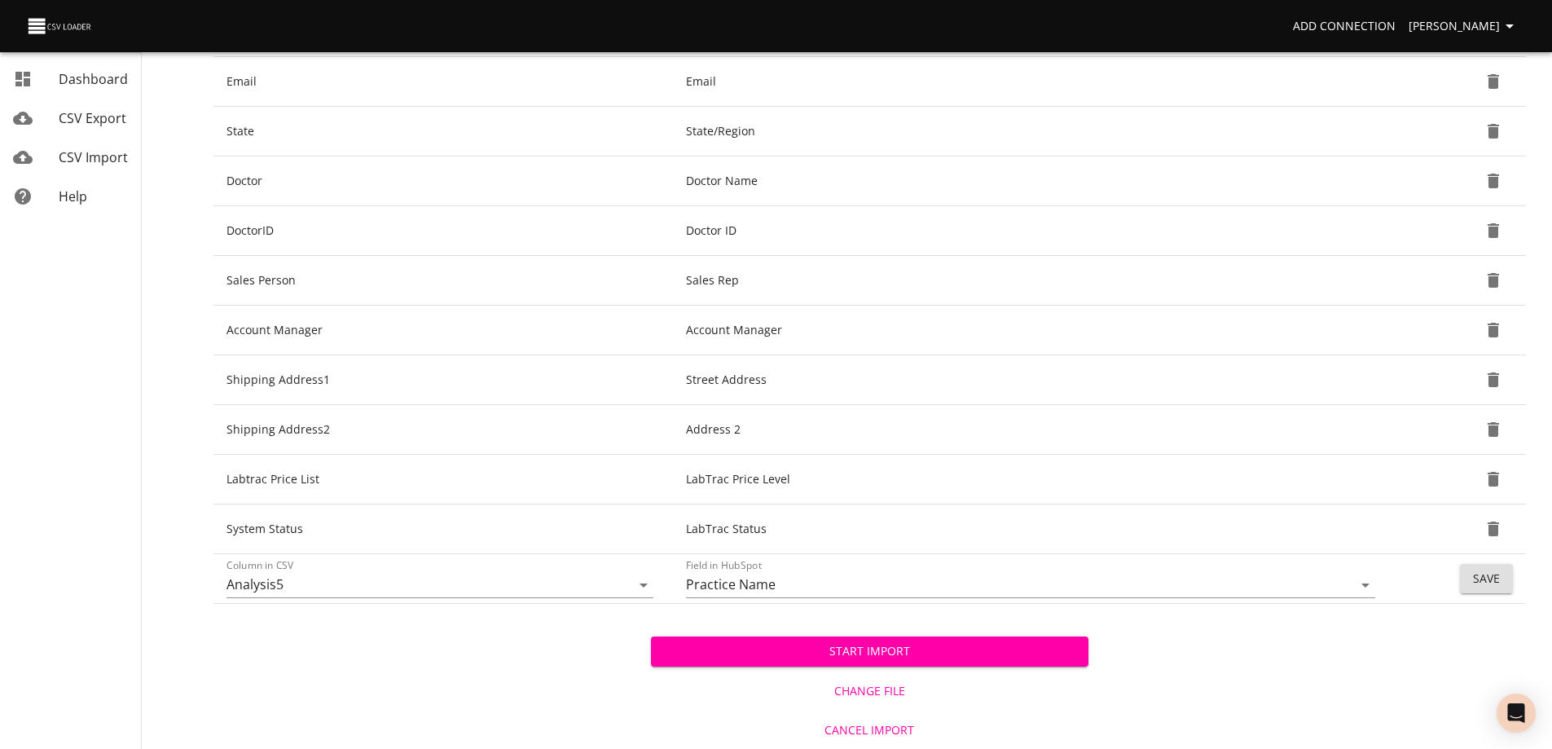
click at [1491, 582] on span "Save" at bounding box center [1486, 579] width 27 height 20
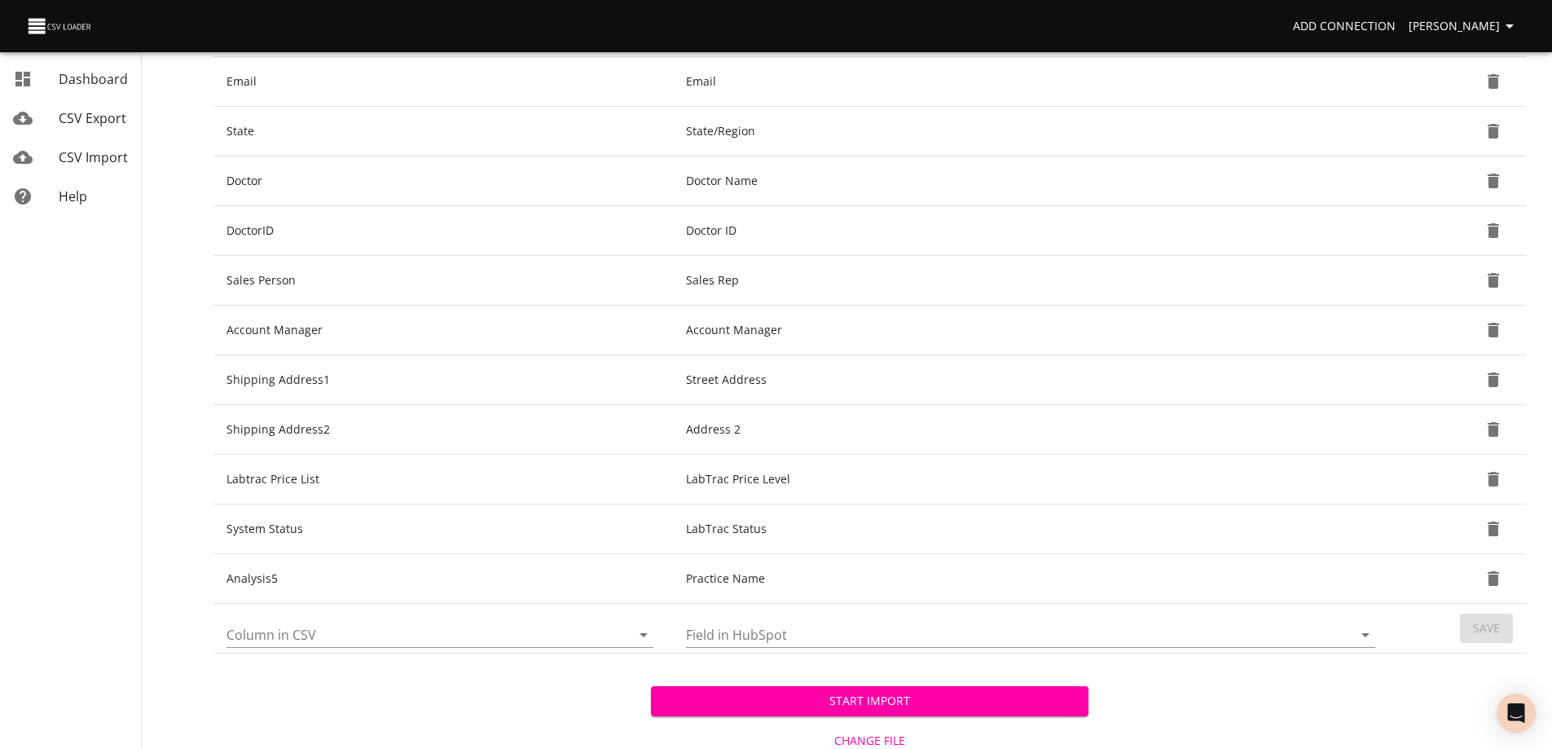
click at [892, 701] on span "Start Import" at bounding box center [869, 701] width 411 height 20
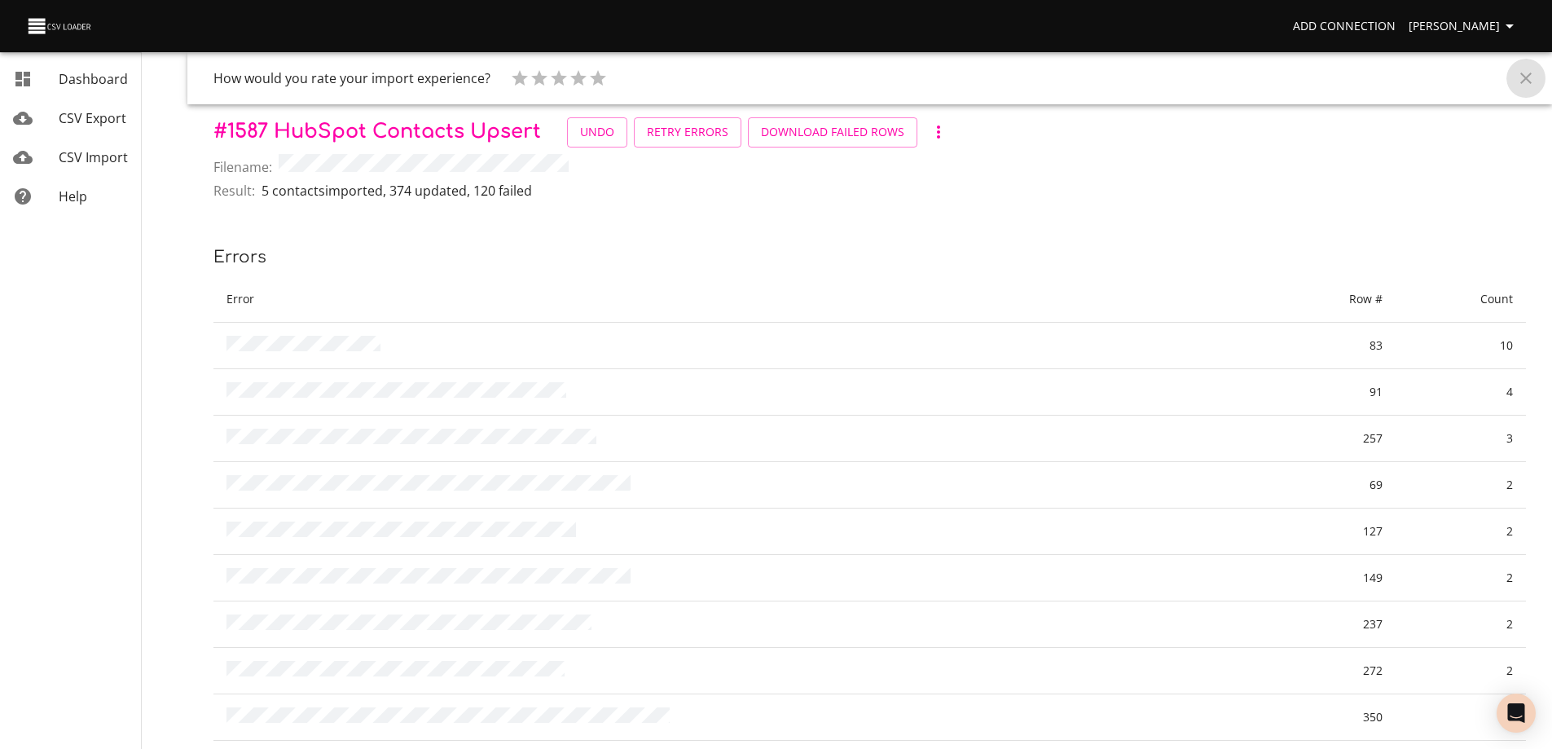
click at [1526, 75] on icon "Close" at bounding box center [1526, 78] width 20 height 20
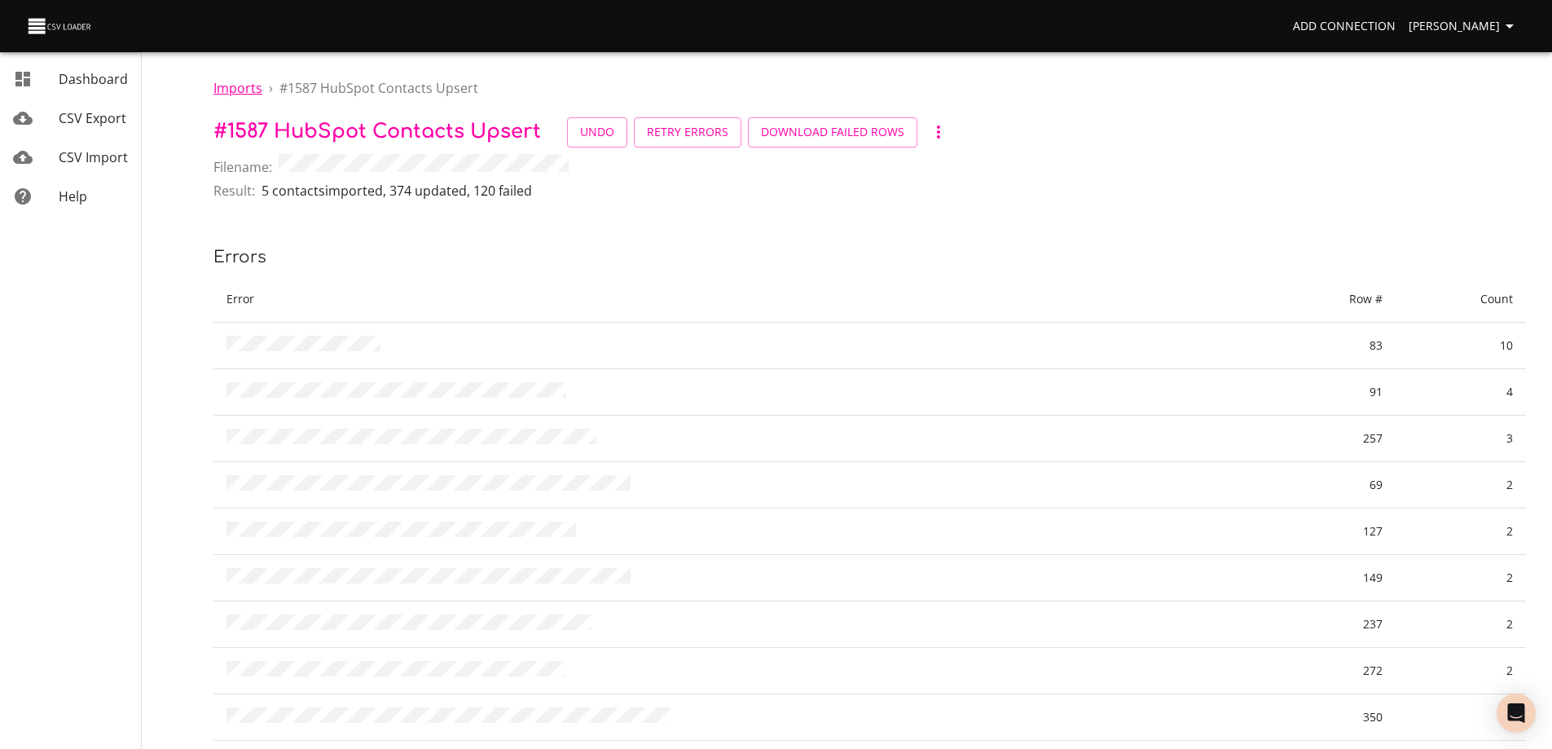
click at [244, 87] on span "Imports" at bounding box center [237, 88] width 49 height 18
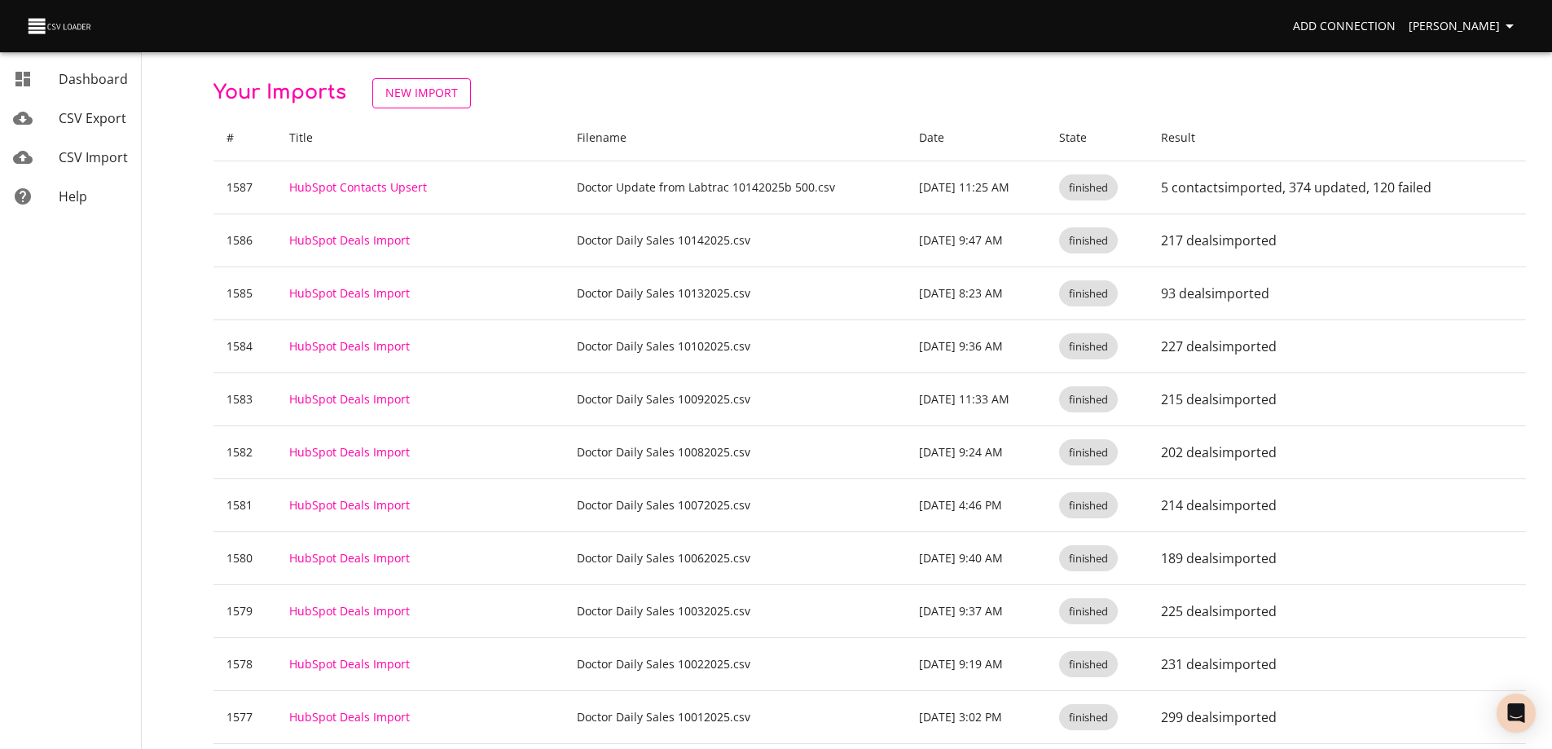
click at [415, 98] on span "New Import" at bounding box center [421, 93] width 72 height 20
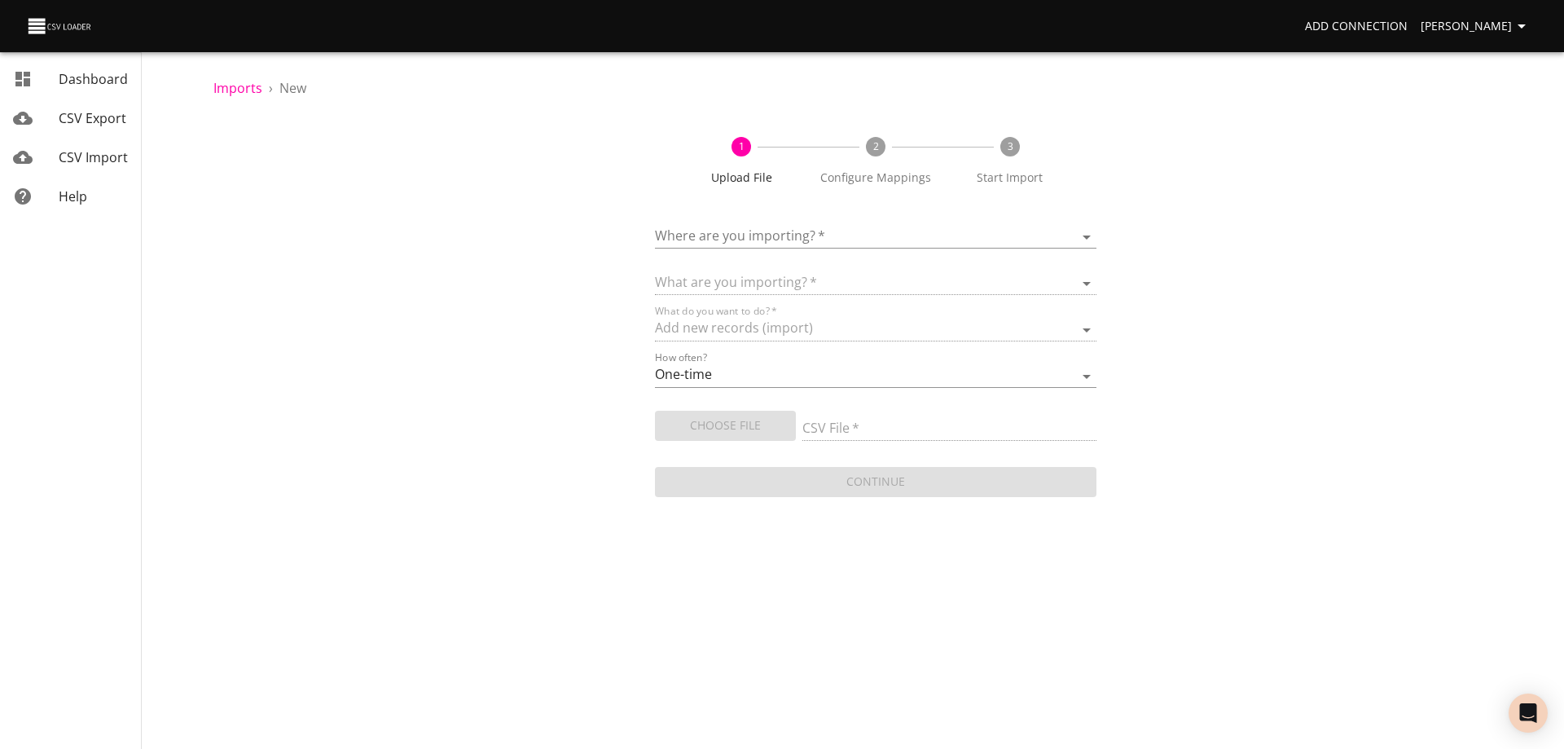
click at [929, 235] on body "Add Connection [PERSON_NAME] Dashboard CSV Export CSV Import Help Imports › New…" at bounding box center [782, 374] width 1564 height 749
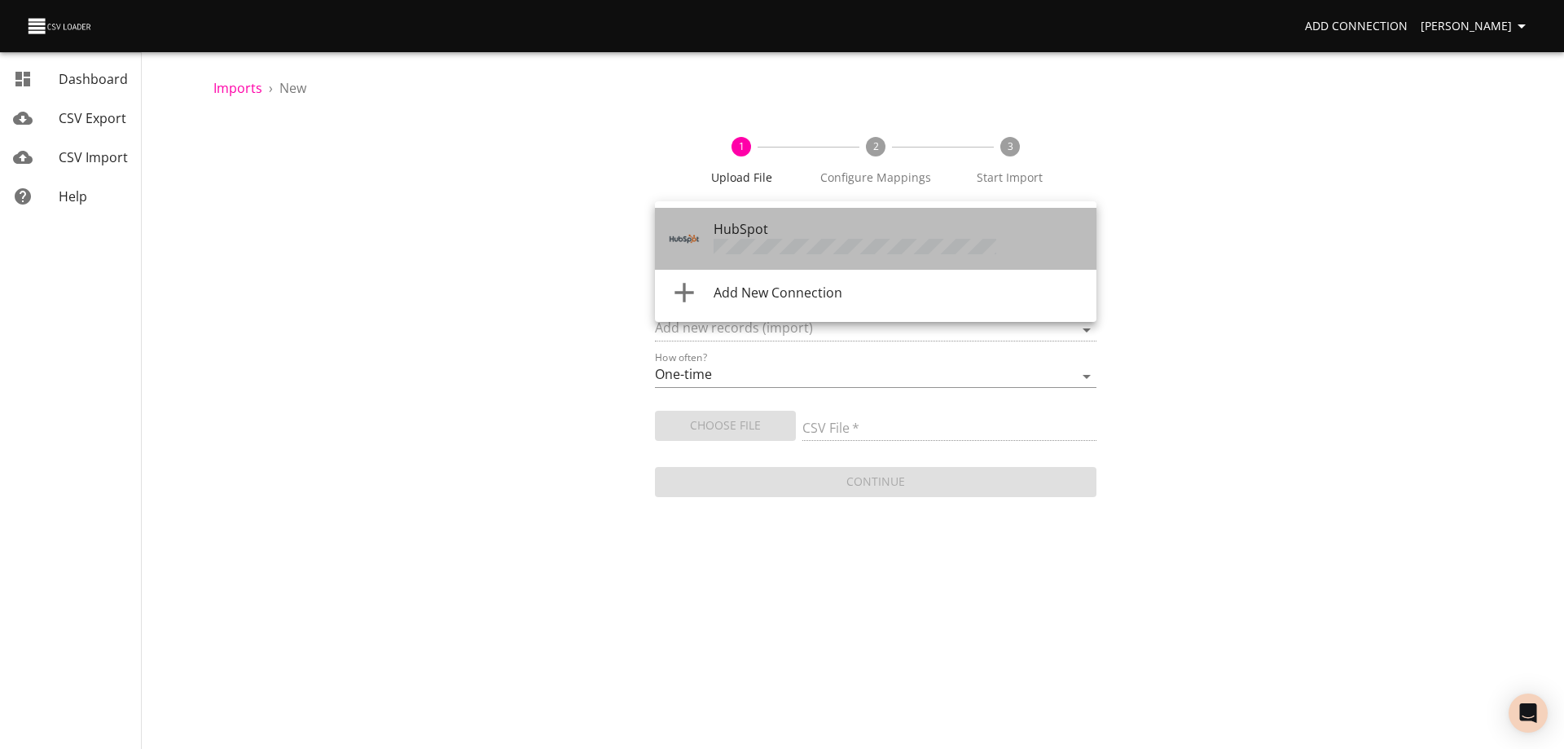
click at [929, 235] on div "HubSpot" at bounding box center [899, 238] width 370 height 39
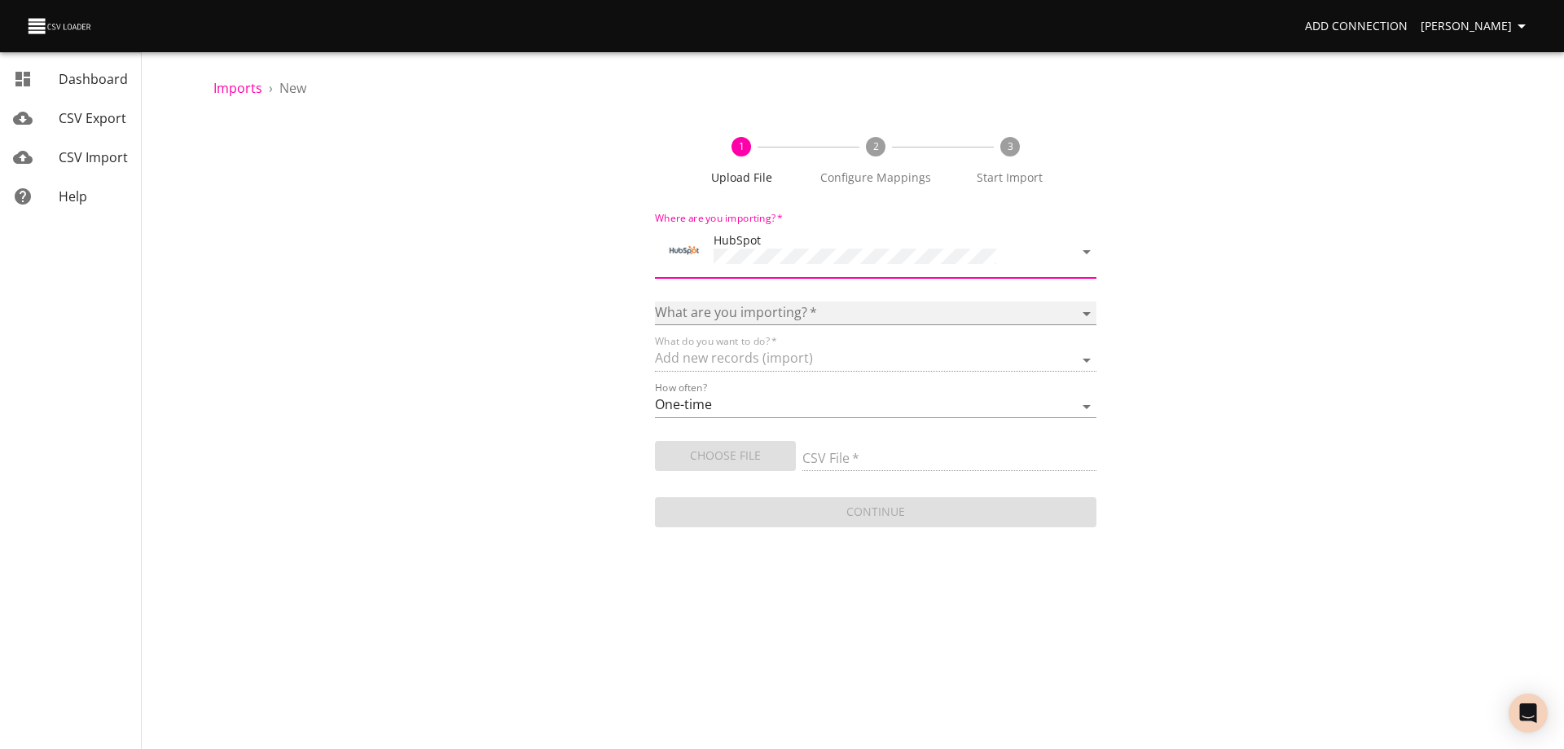
click at [896, 308] on select "Calls Companies Contacts Deals Emails Line items Meetings Notes Products Tasks …" at bounding box center [875, 313] width 441 height 24
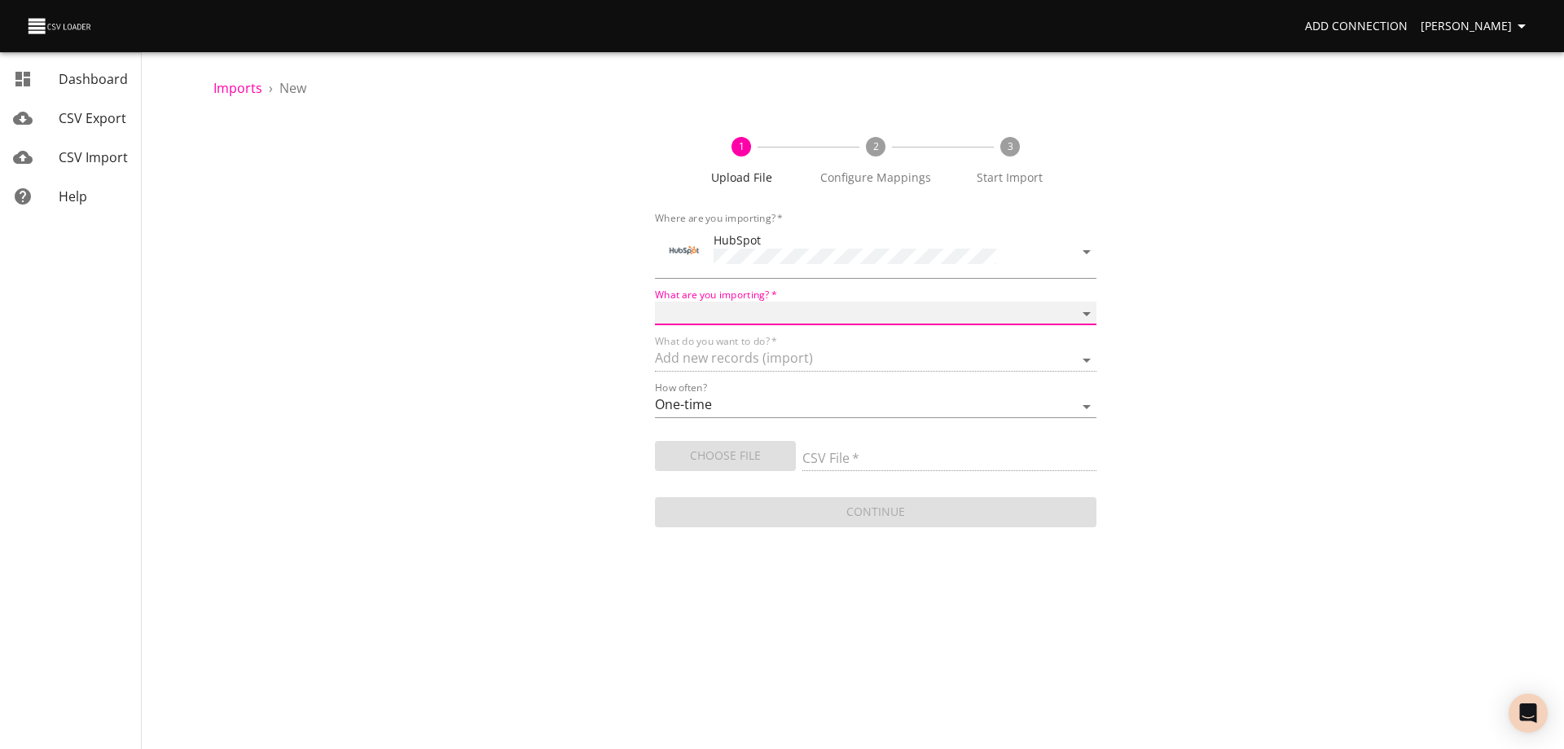
select select "contacts"
click at [655, 301] on select "Calls Companies Contacts Deals Emails Line items Meetings Notes Products Tasks …" at bounding box center [875, 313] width 441 height 24
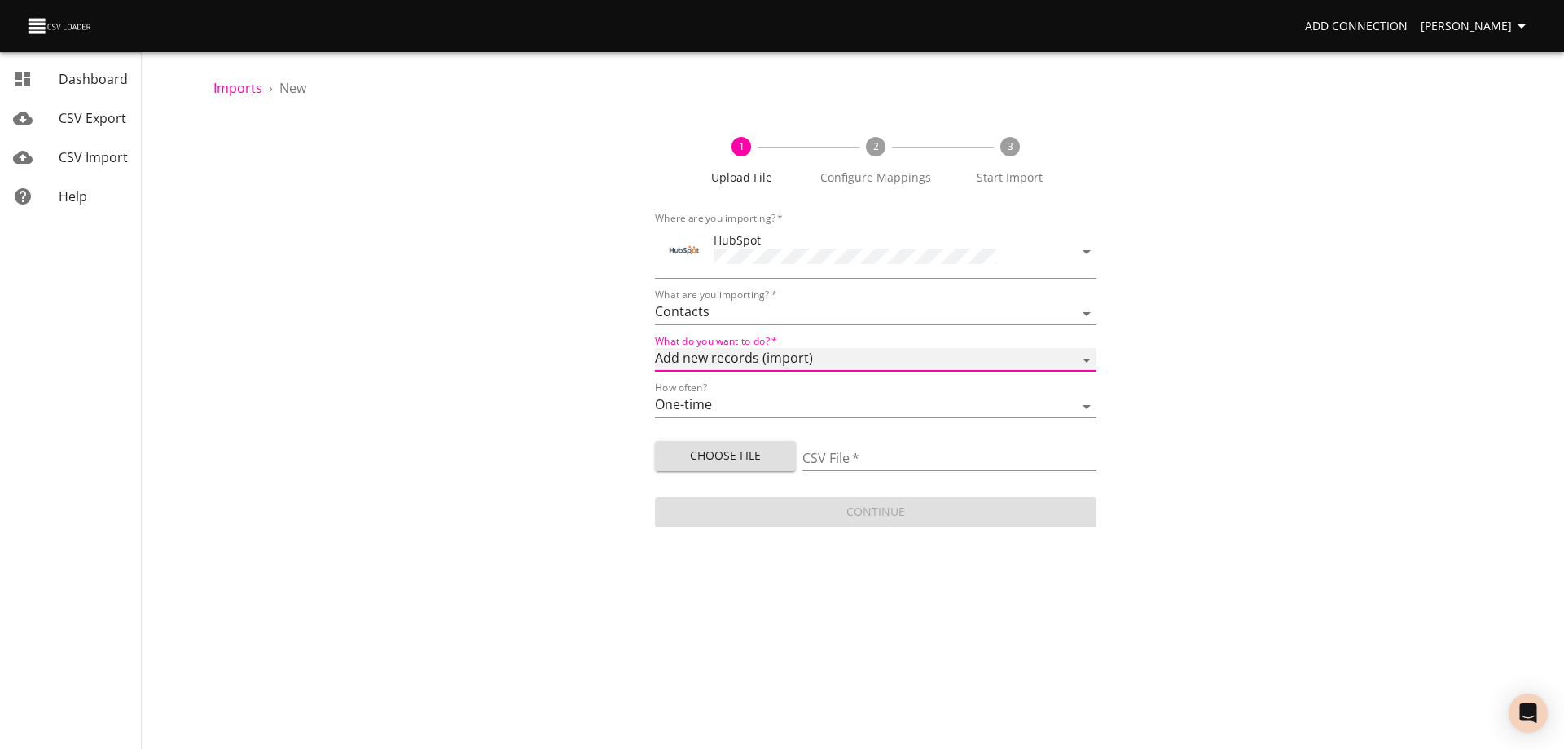
click at [887, 355] on select "Add new records (import) Update existing records (update) Add new and update ex…" at bounding box center [875, 360] width 441 height 24
select select "upsert"
click at [655, 348] on select "Add new records (import) Update existing records (update) Add new and update ex…" at bounding box center [875, 360] width 441 height 24
click at [719, 449] on span "Choose File" at bounding box center [725, 456] width 115 height 20
type input "Doctor Update from Labtrac 10142025c 500.csv"
